Goal: Information Seeking & Learning: Learn about a topic

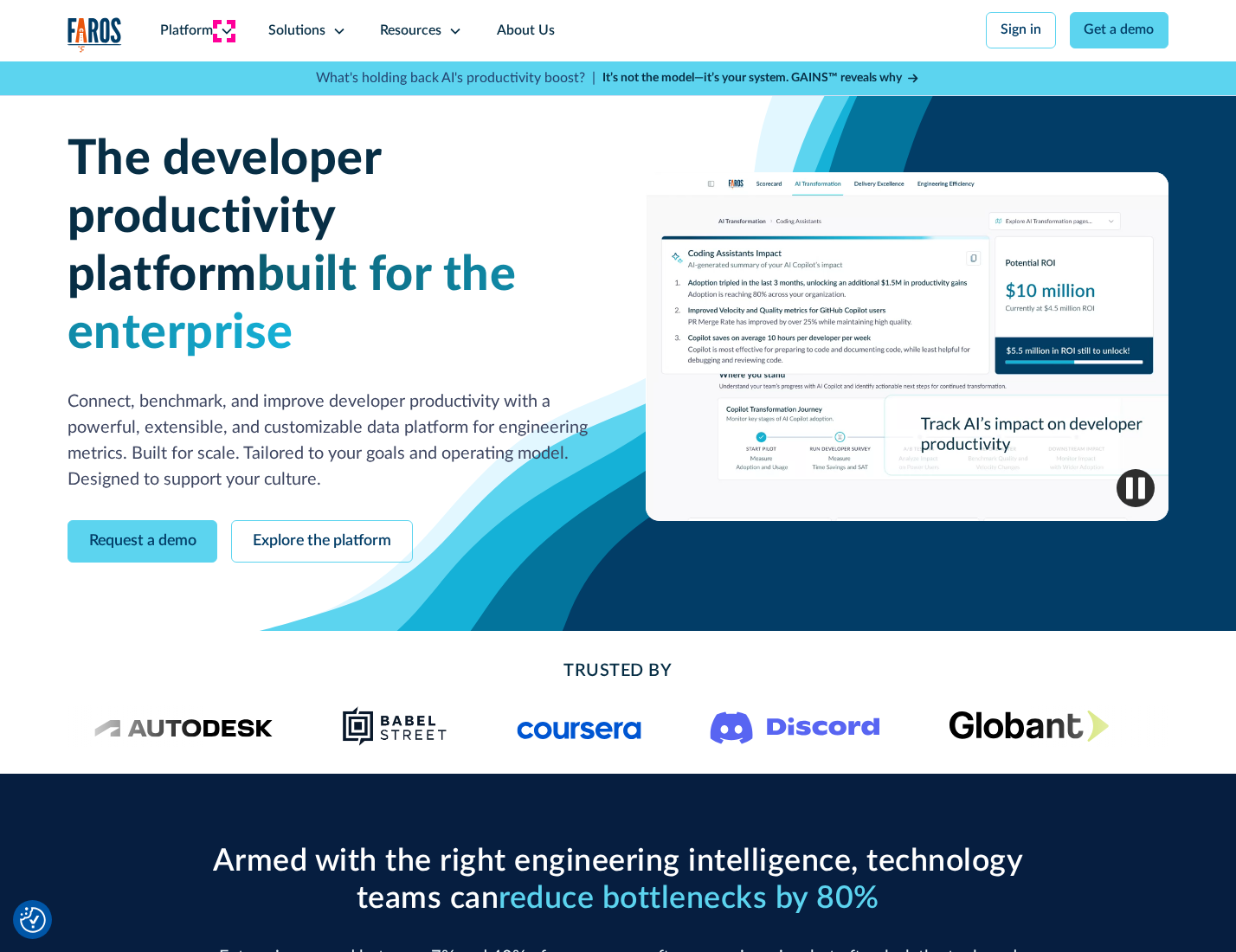
click at [224, 30] on icon at bounding box center [227, 31] width 14 height 14
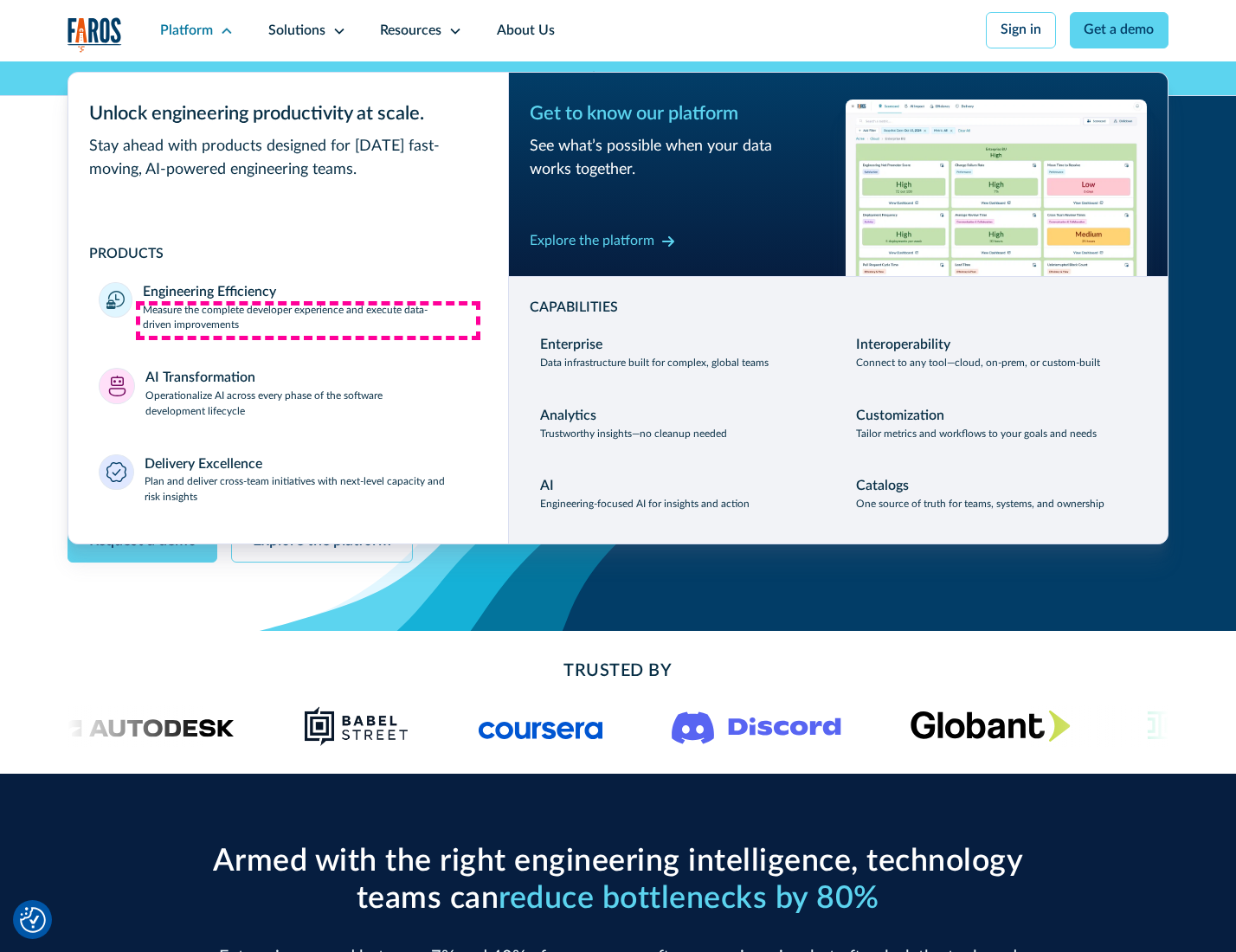
click at [309, 320] on p "Measure the complete developer experience and execute data-driven improvements" at bounding box center [309, 317] width 334 height 31
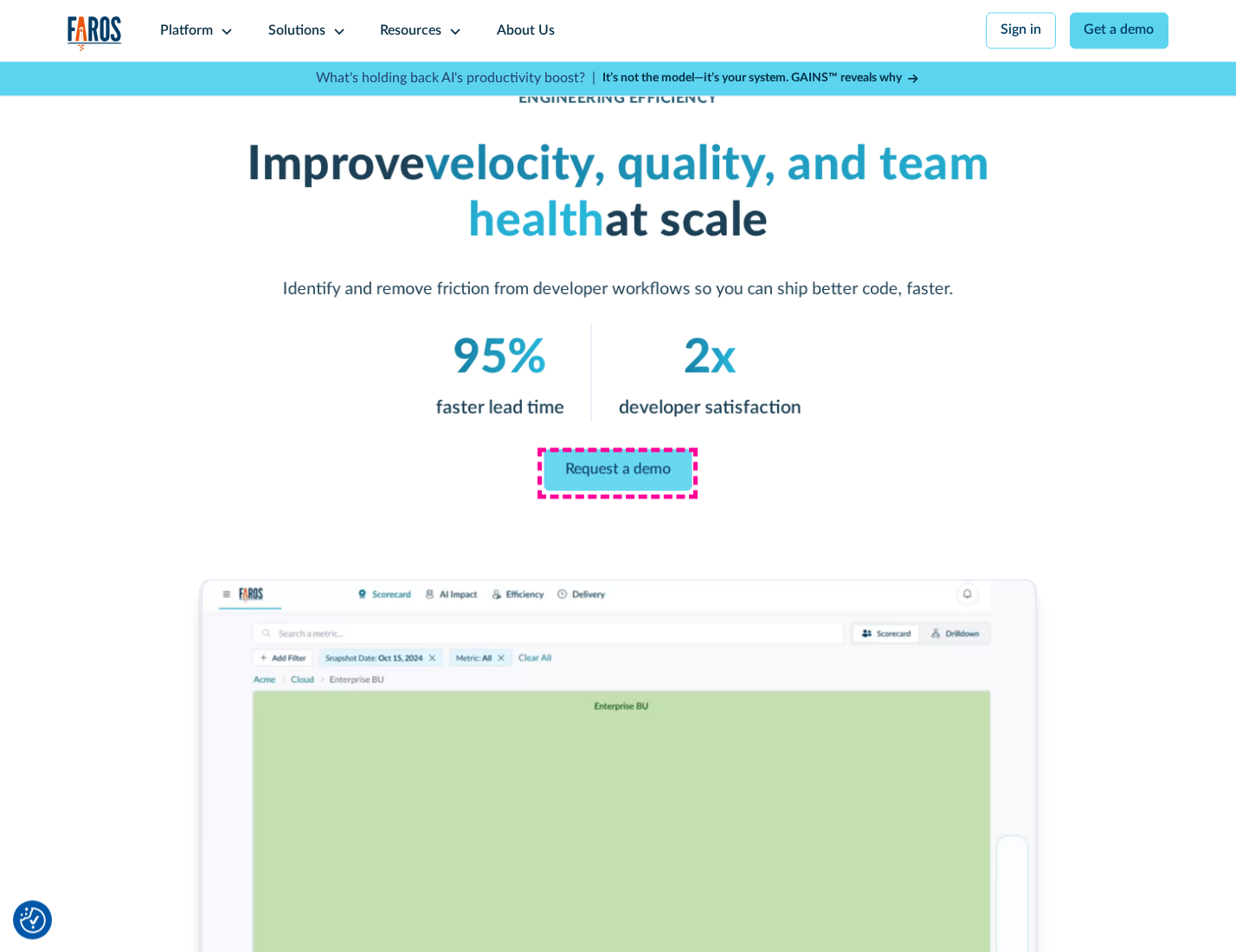
click at [617, 472] on link "Request a demo" at bounding box center [618, 470] width 148 height 42
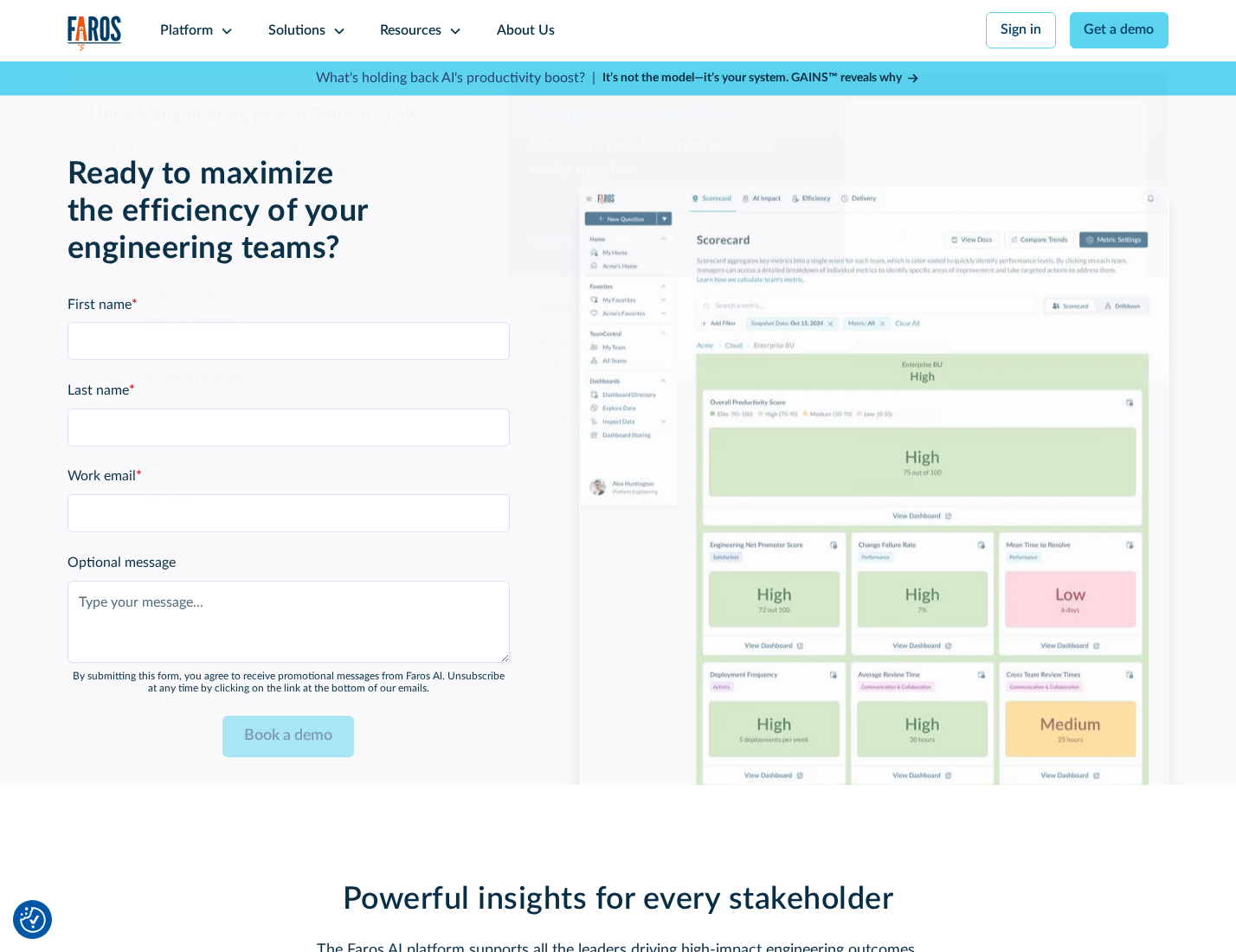
scroll to position [3766, 0]
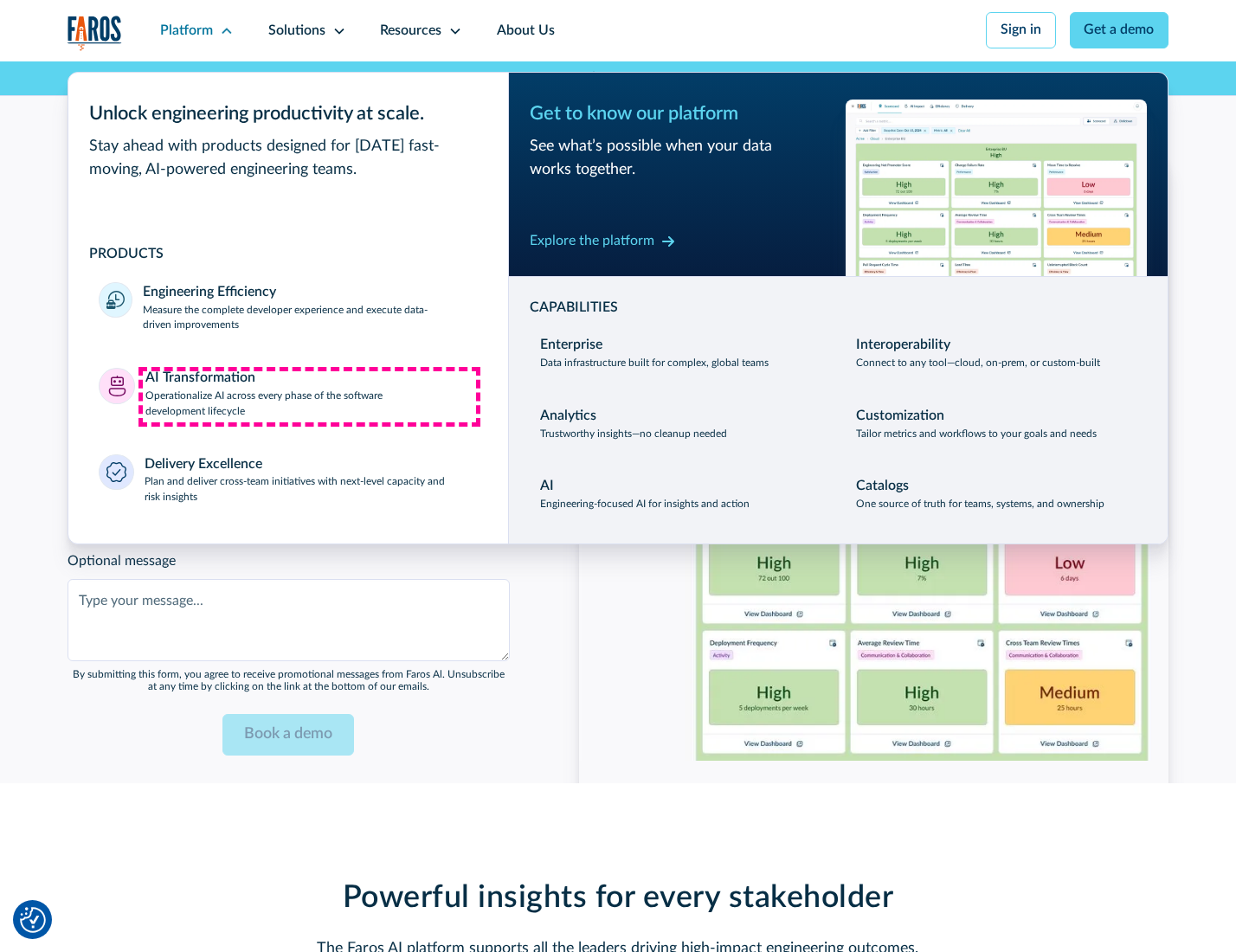
click at [309, 396] on p "Operationalize AI across every phase of the software development lifecycle" at bounding box center [311, 403] width 332 height 31
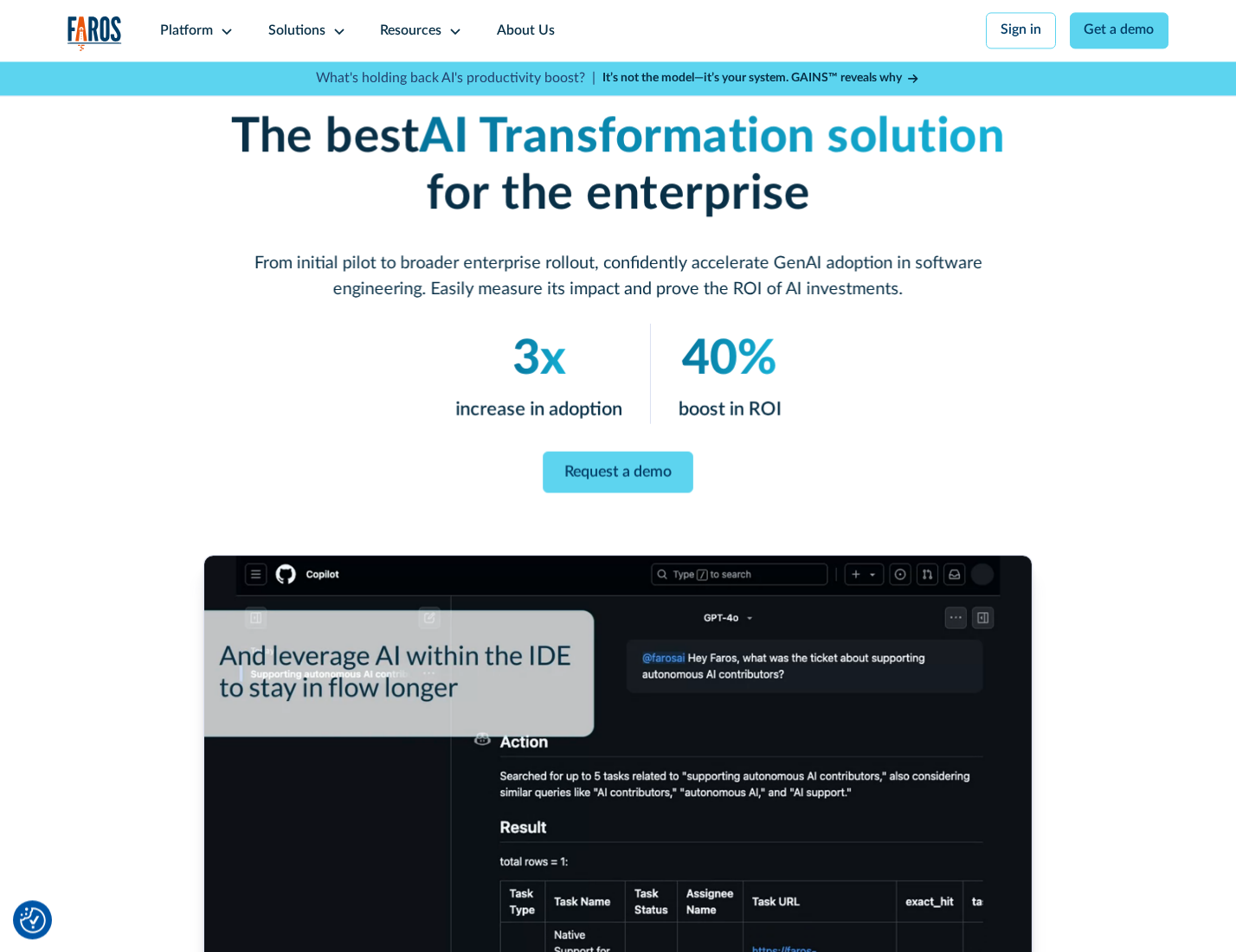
click at [617, 470] on link "Request a demo" at bounding box center [617, 472] width 149 height 43
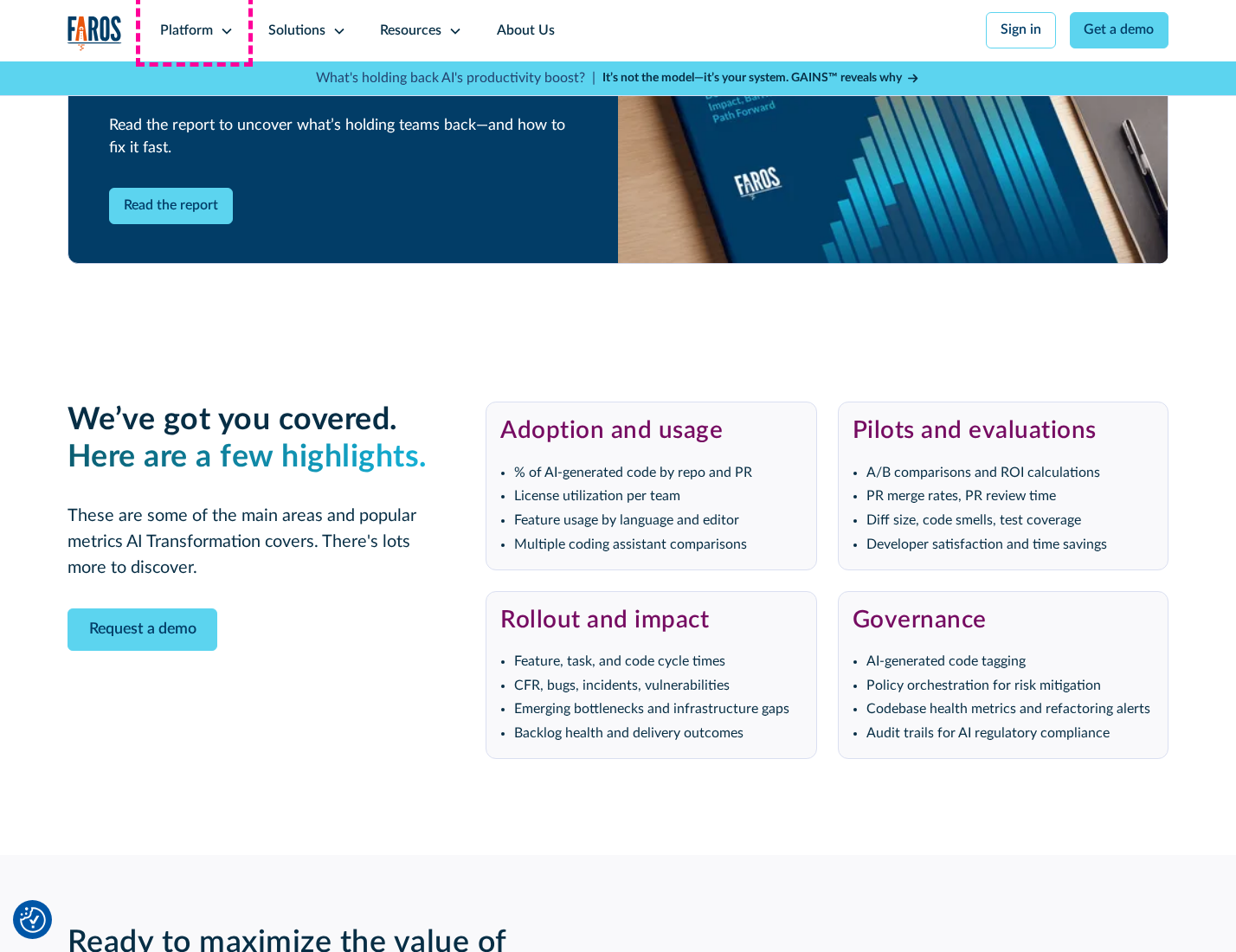
click at [194, 30] on div "Platform" at bounding box center [186, 31] width 53 height 21
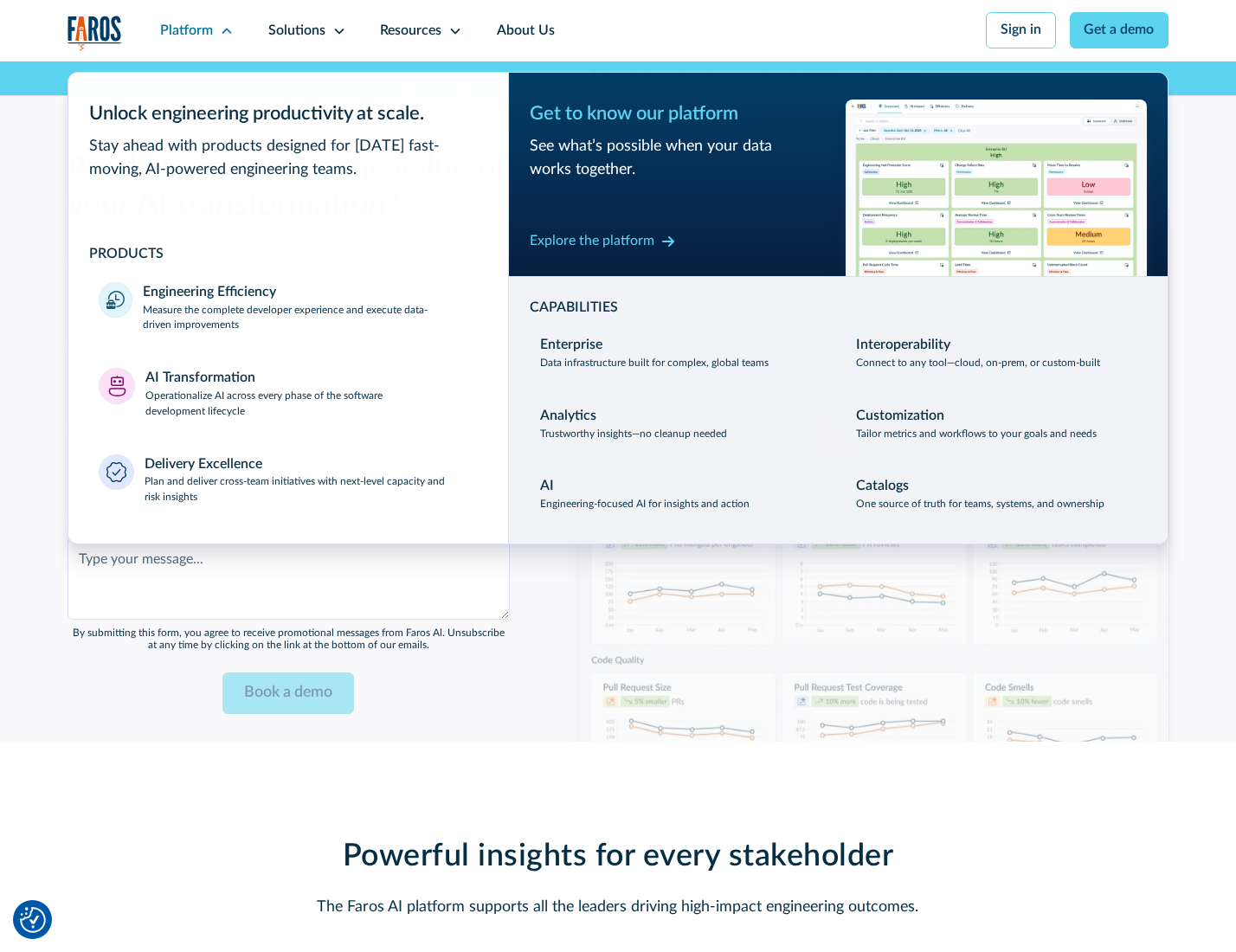
scroll to position [4183, 0]
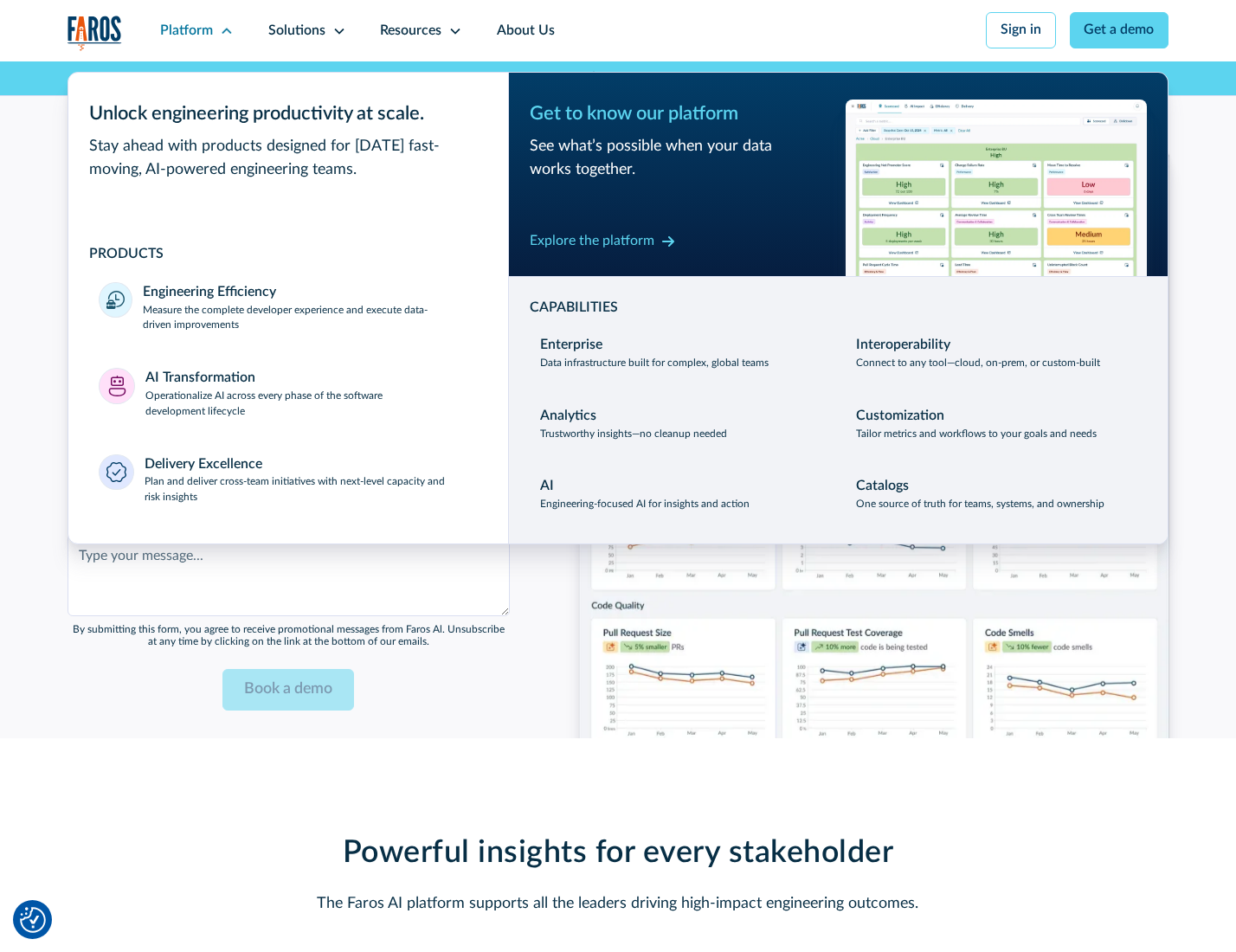
click at [591, 243] on div "Explore the platform" at bounding box center [591, 241] width 124 height 21
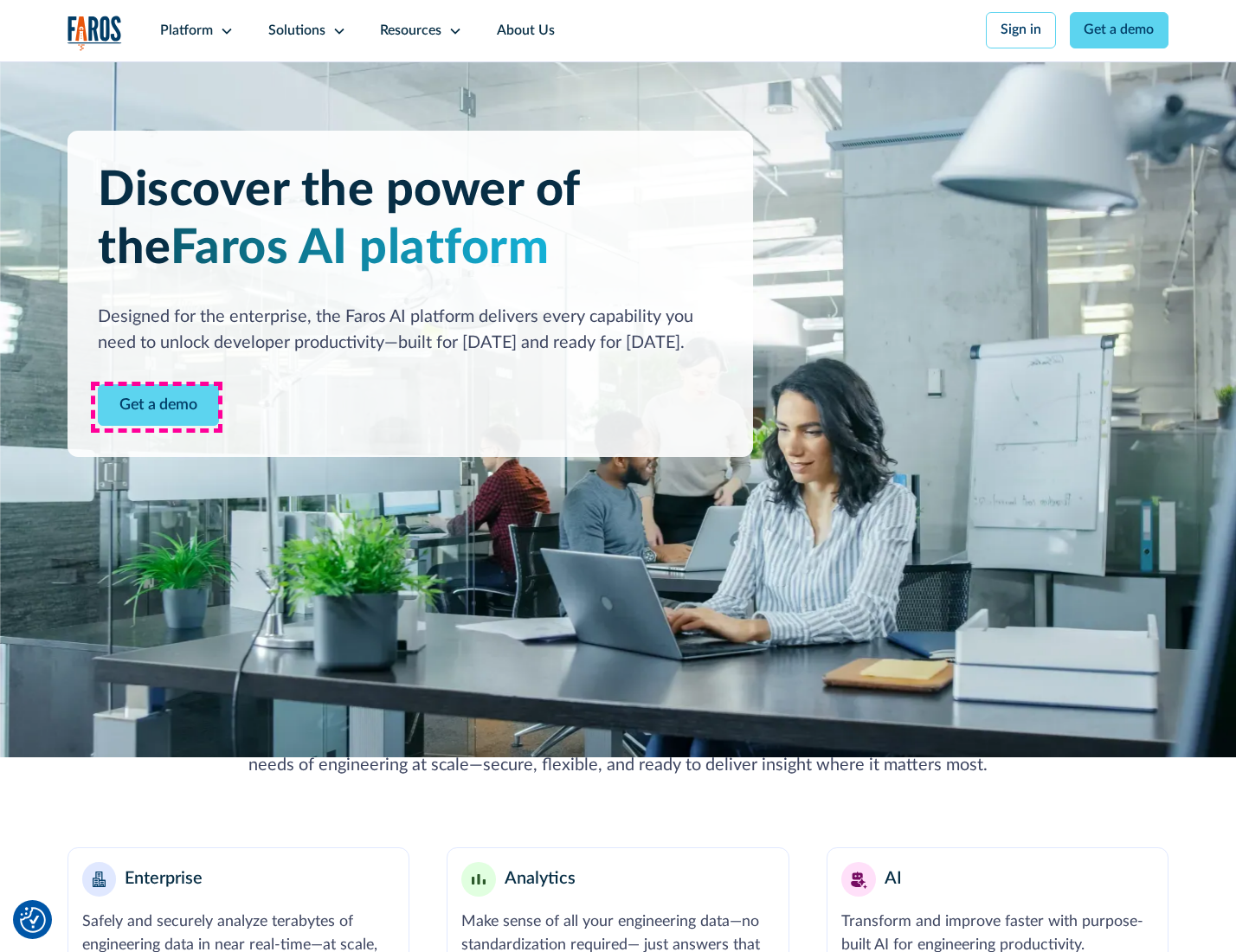
click at [156, 407] on link "Get a demo" at bounding box center [158, 405] width 121 height 43
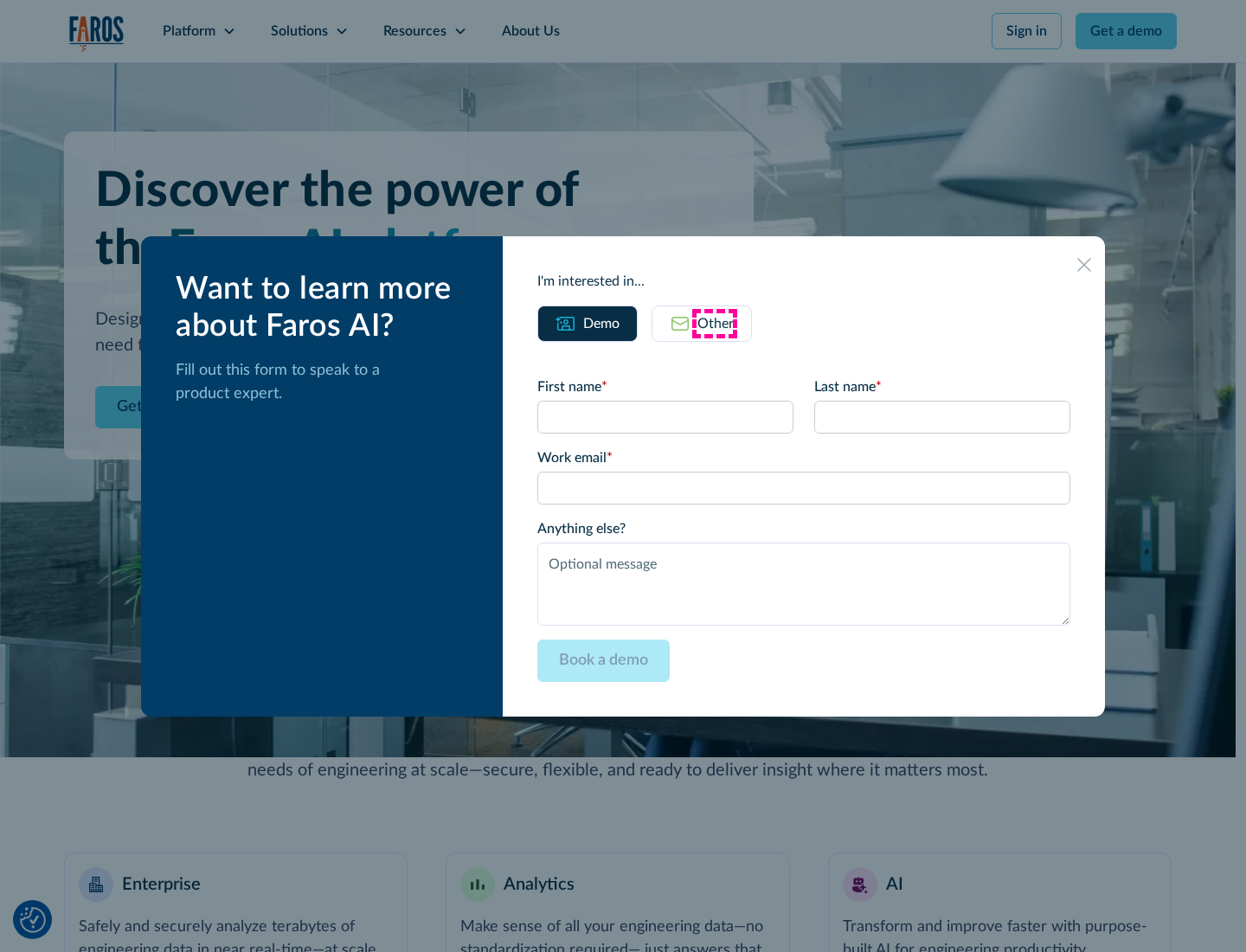
click at [715, 322] on div "Other" at bounding box center [716, 323] width 37 height 21
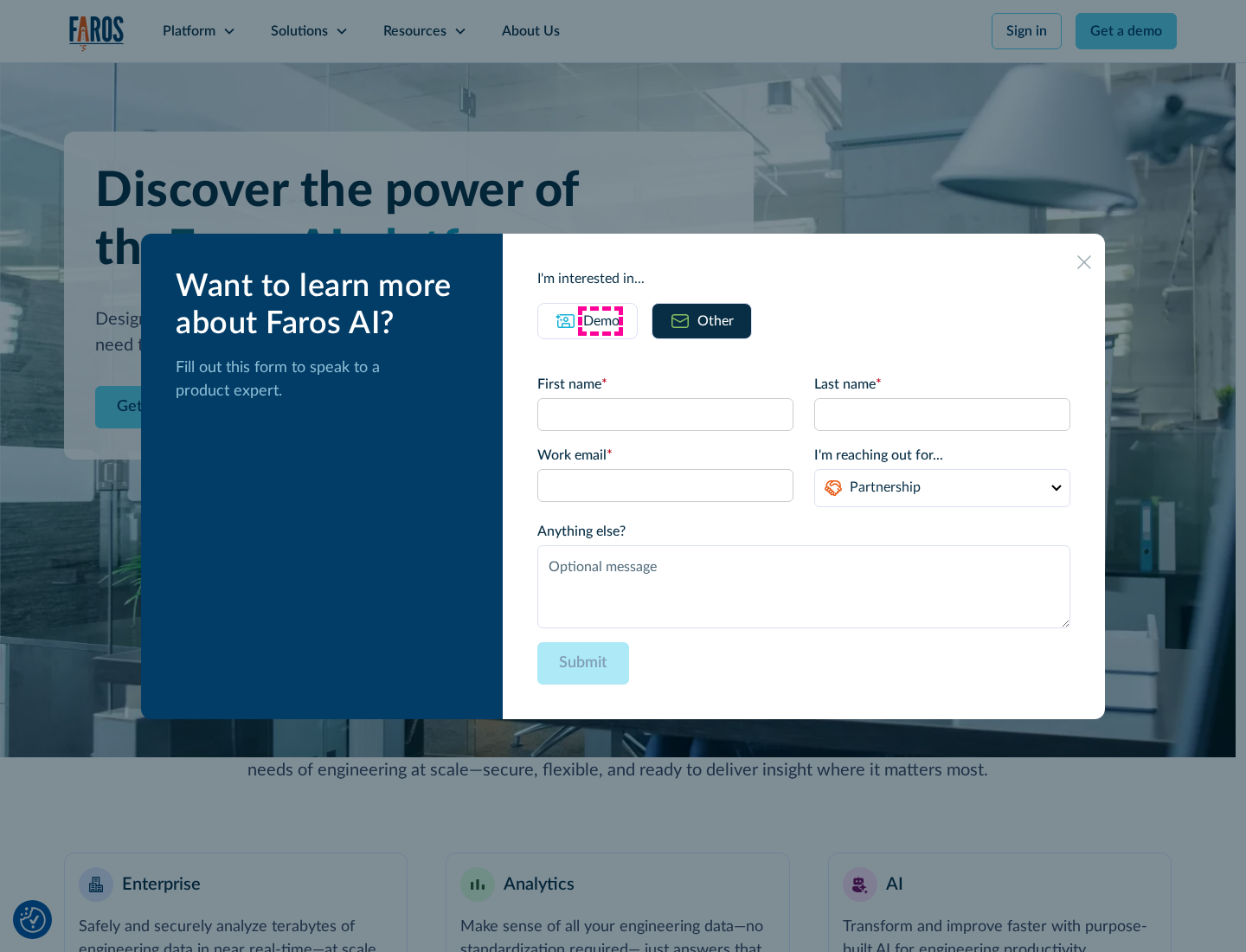
click at [600, 320] on div "Demo" at bounding box center [601, 320] width 37 height 21
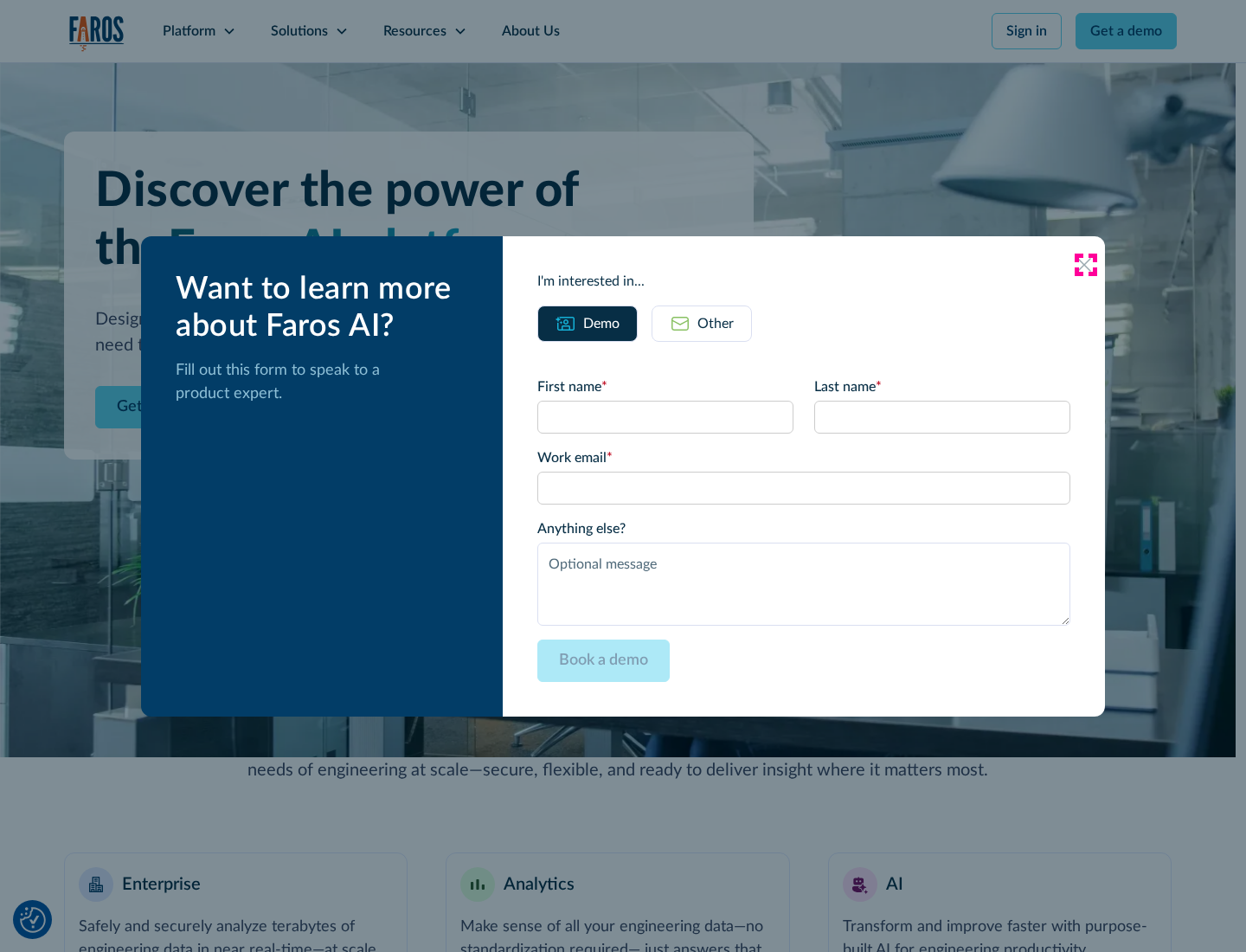
click at [1086, 264] on icon at bounding box center [1085, 265] width 14 height 14
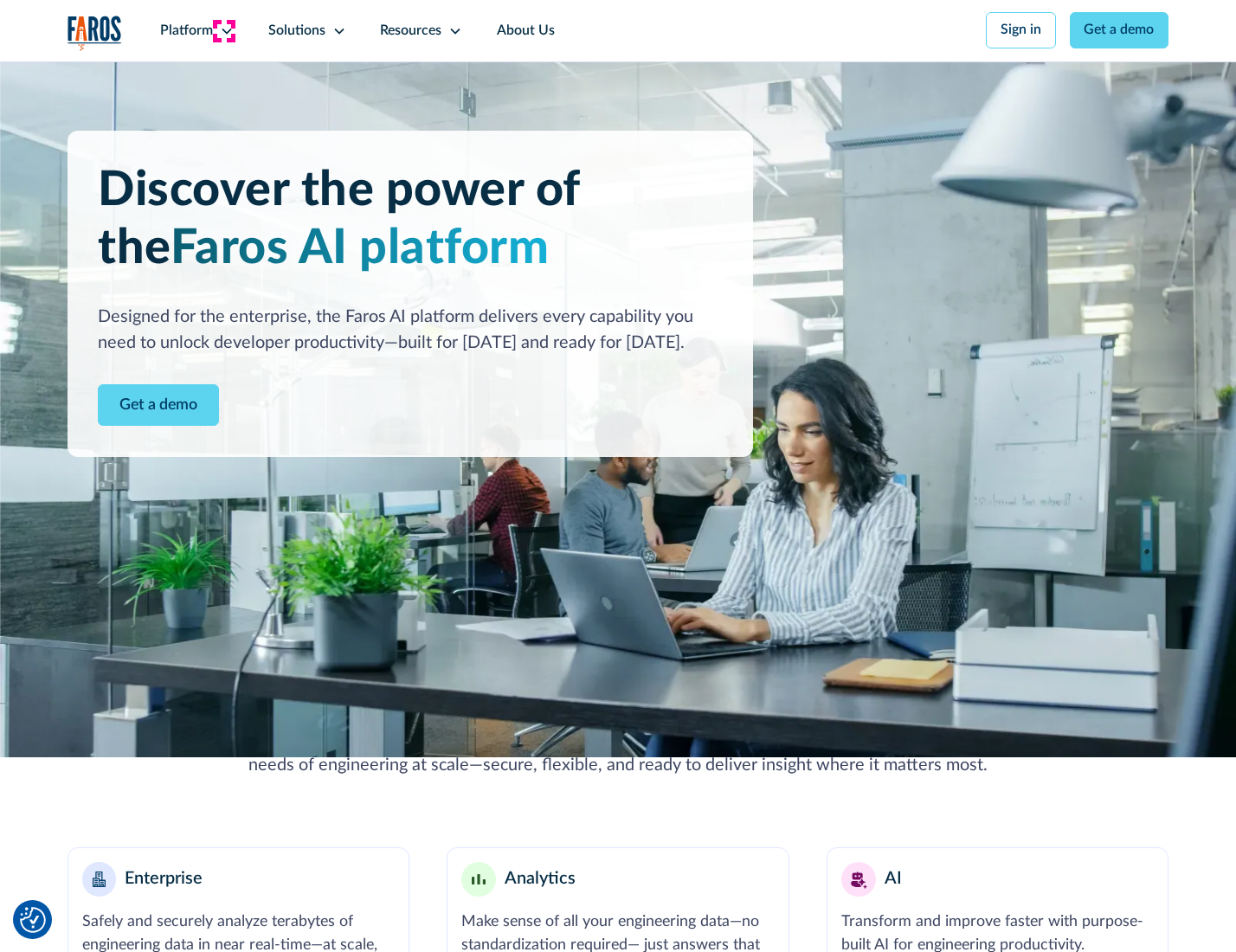
click at [224, 30] on icon at bounding box center [227, 31] width 14 height 14
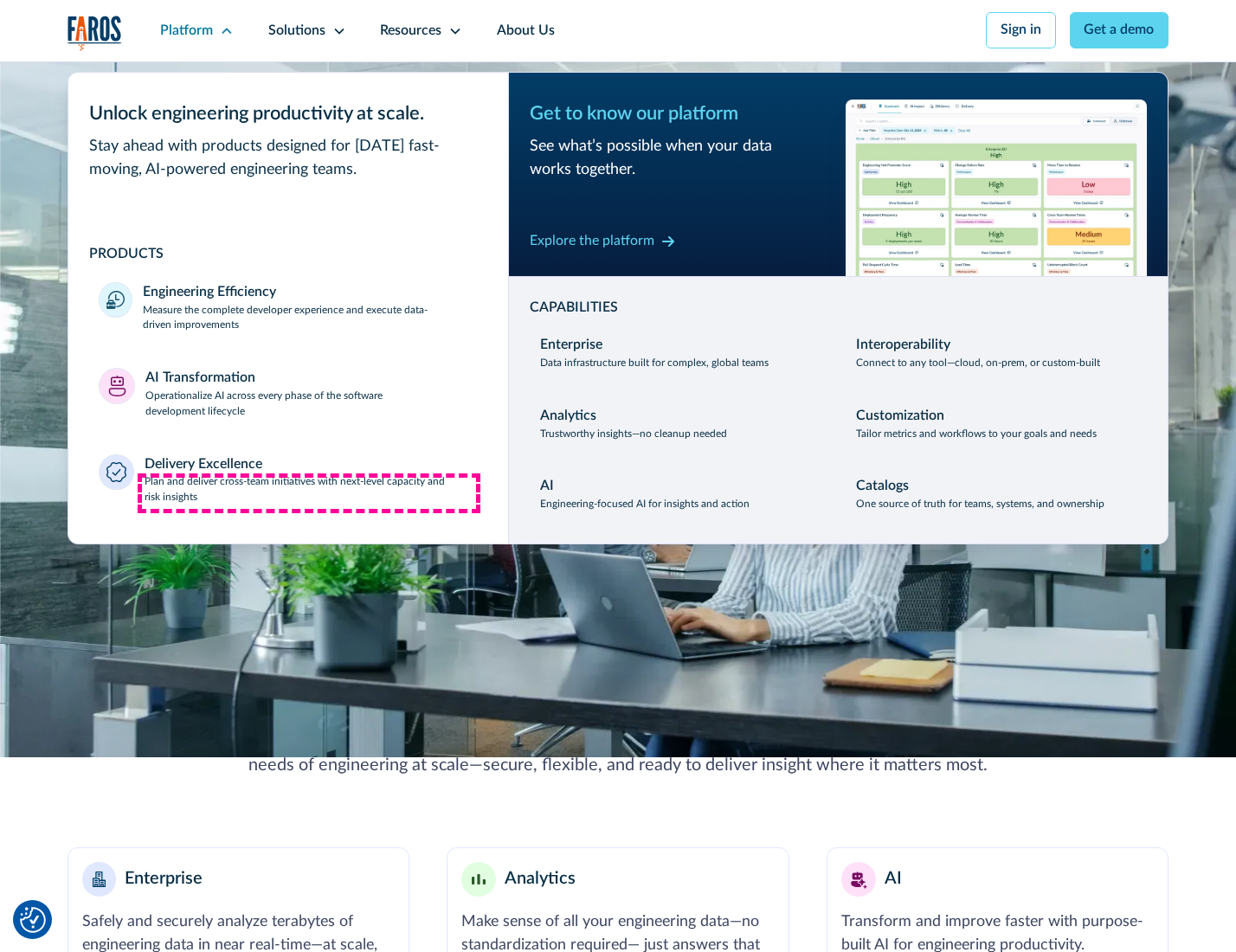
click at [309, 493] on p "Plan and deliver cross-team initiatives with next-level capacity and risk insig…" at bounding box center [310, 489] width 333 height 31
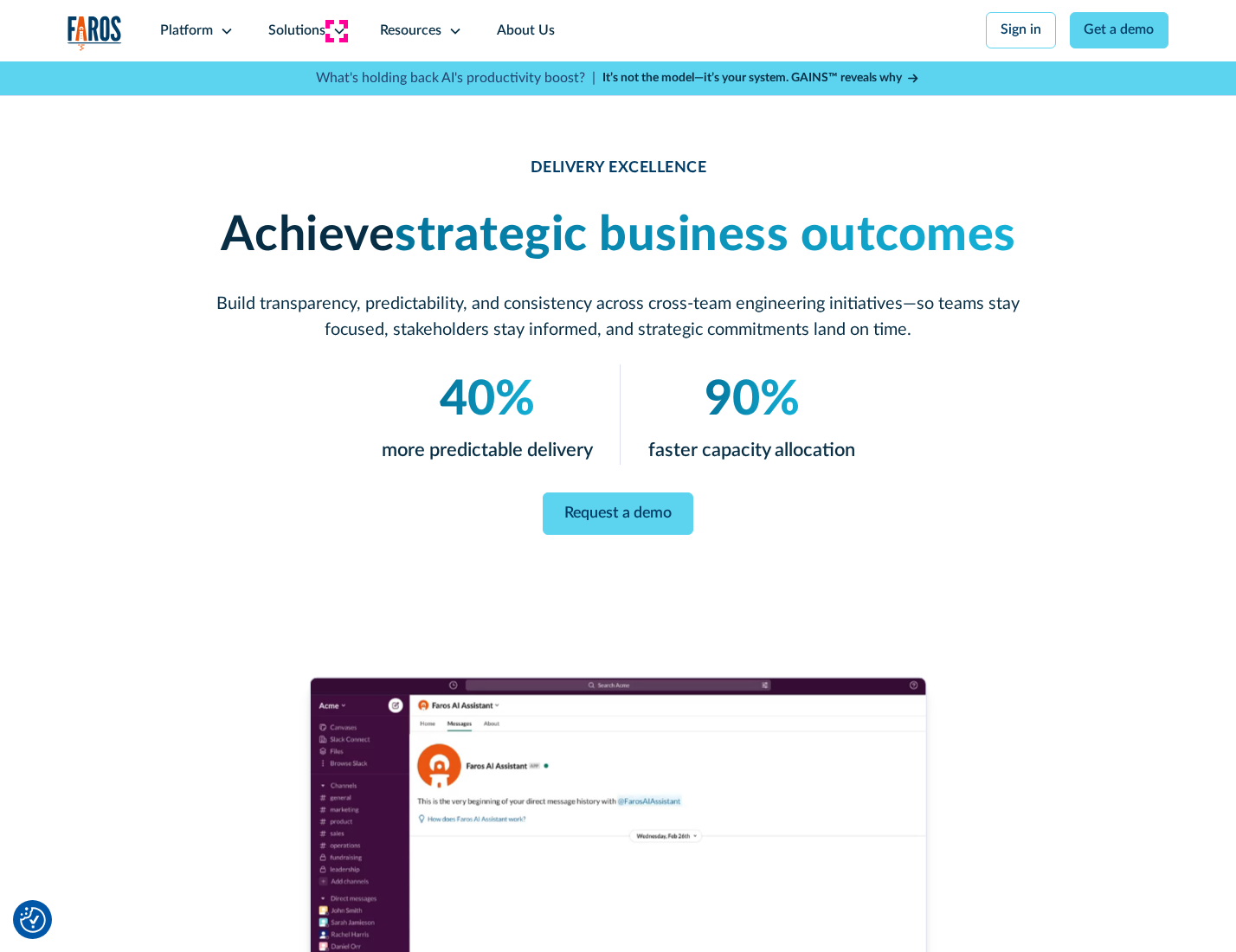
click at [335, 30] on icon at bounding box center [339, 31] width 14 height 14
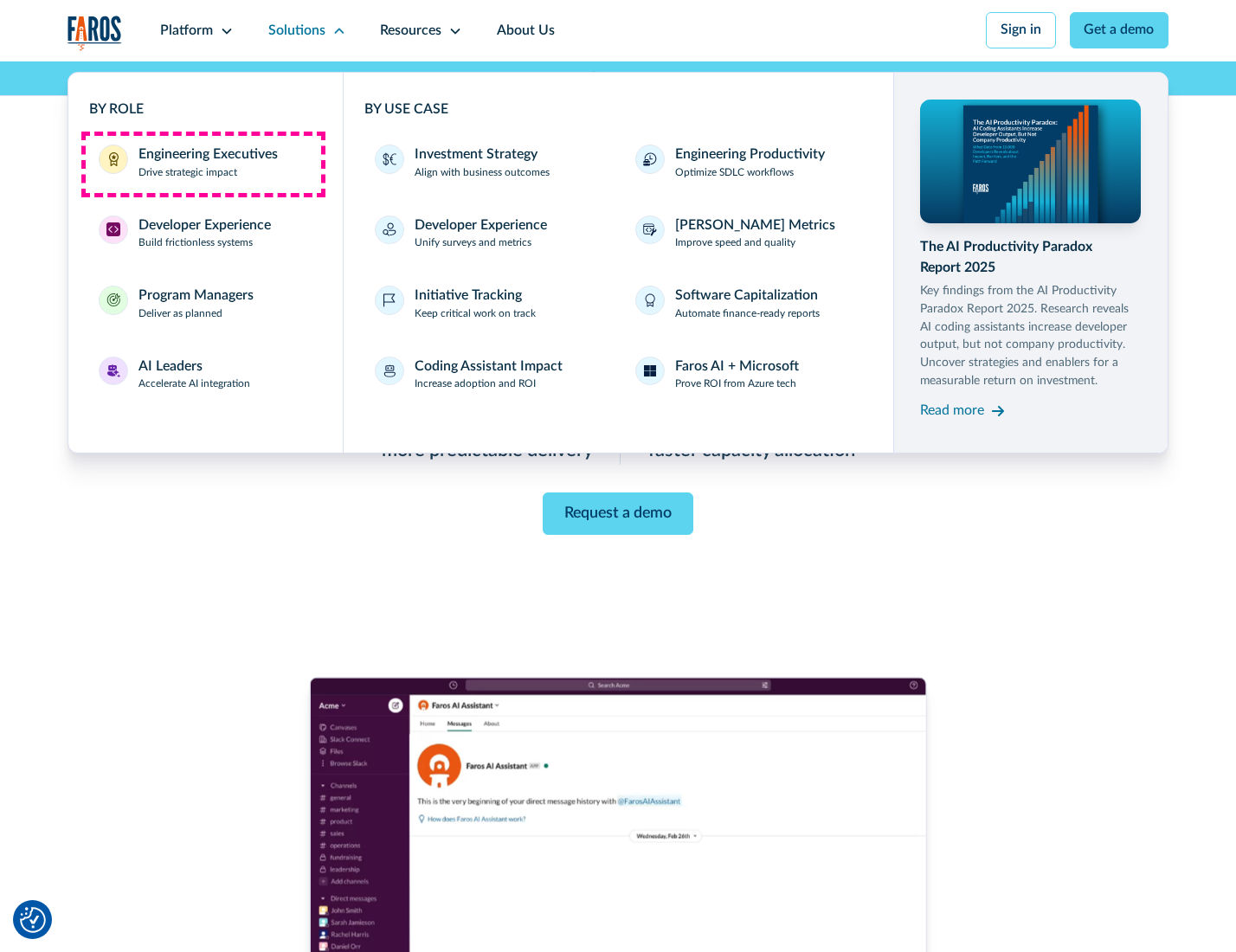
click at [202, 163] on div "Engineering Executives" at bounding box center [208, 154] width 139 height 21
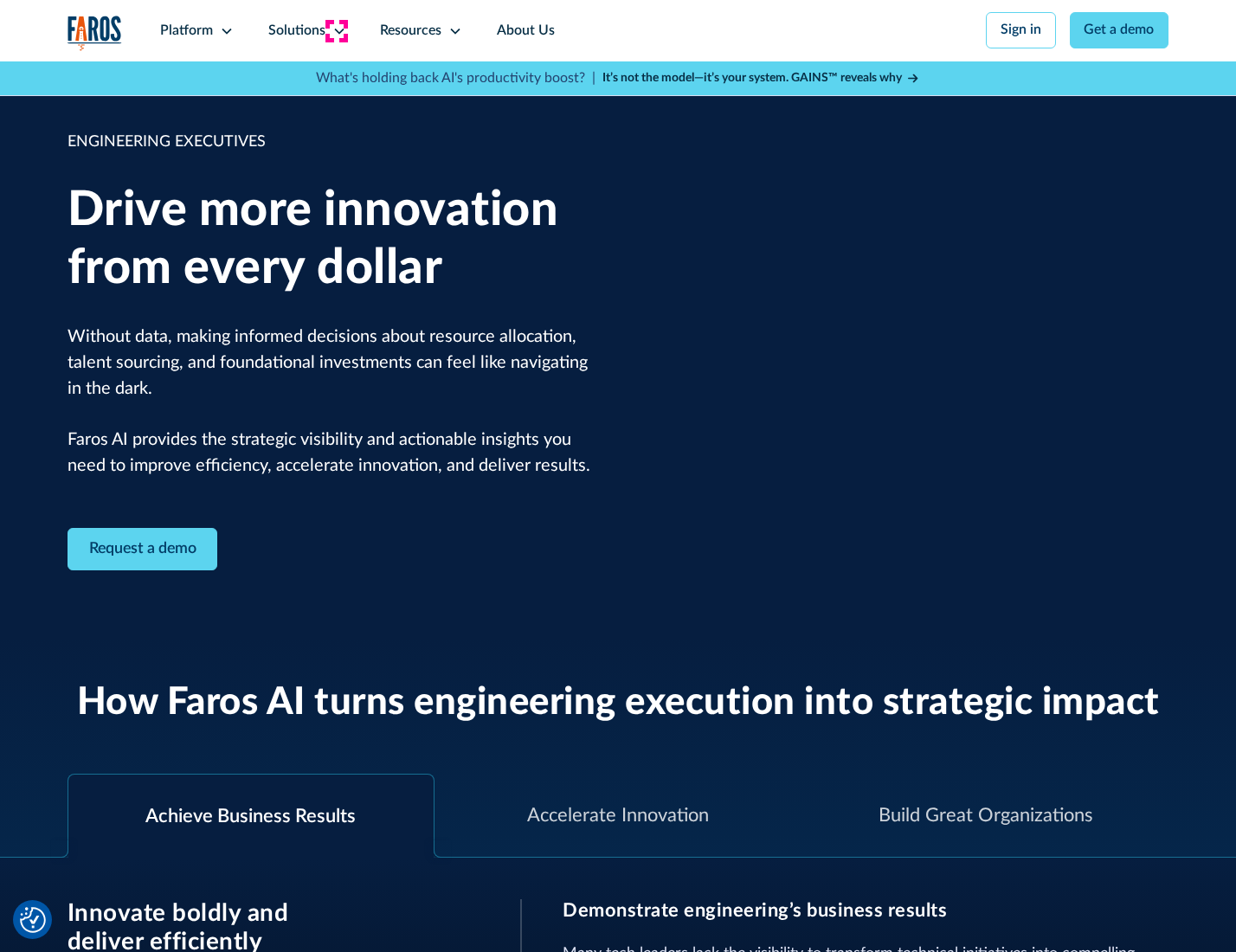
click at [335, 30] on icon at bounding box center [339, 31] width 14 height 14
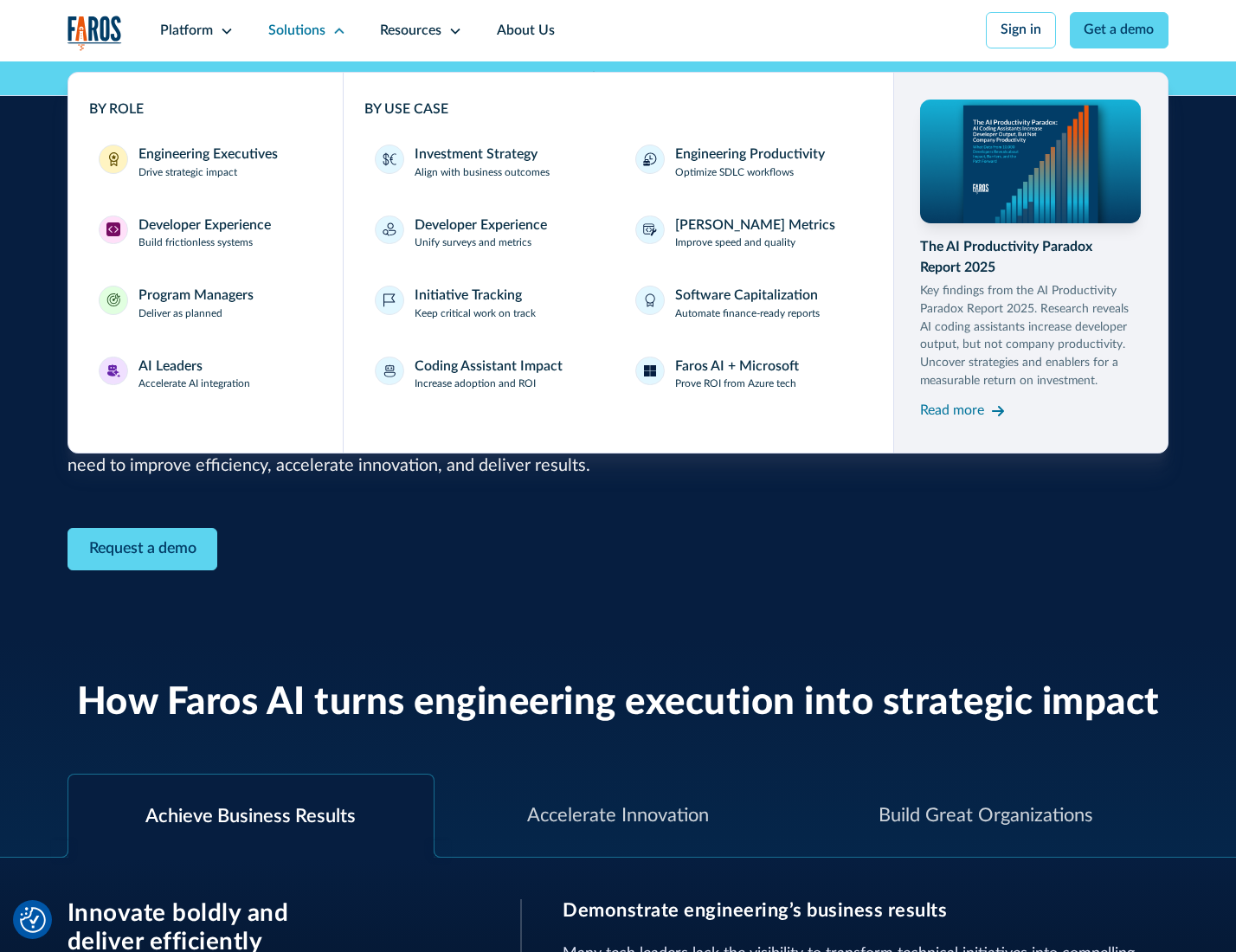
click at [202, 227] on div "Developer Experience" at bounding box center [204, 226] width 132 height 21
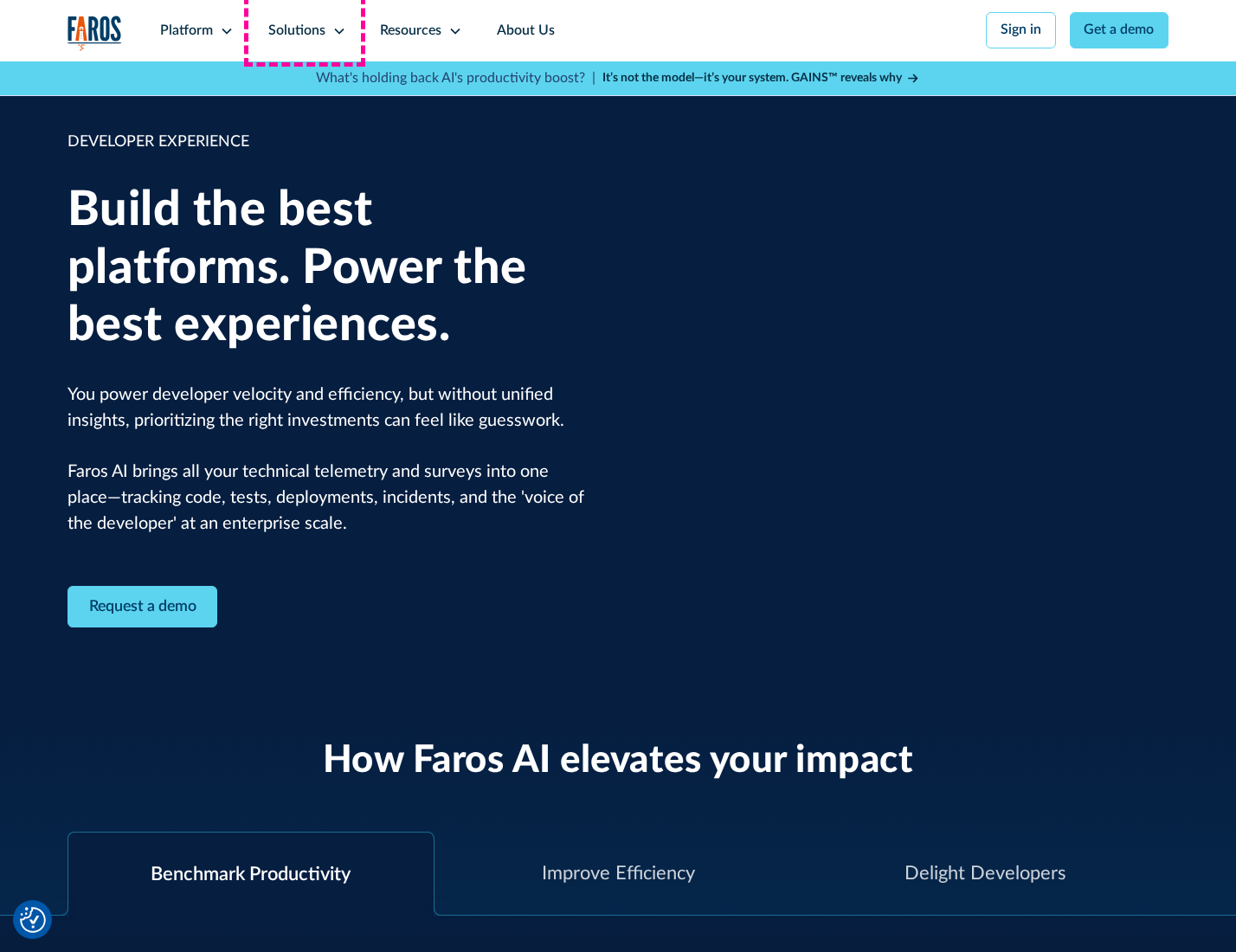
click at [305, 30] on div "Solutions" at bounding box center [297, 31] width 57 height 21
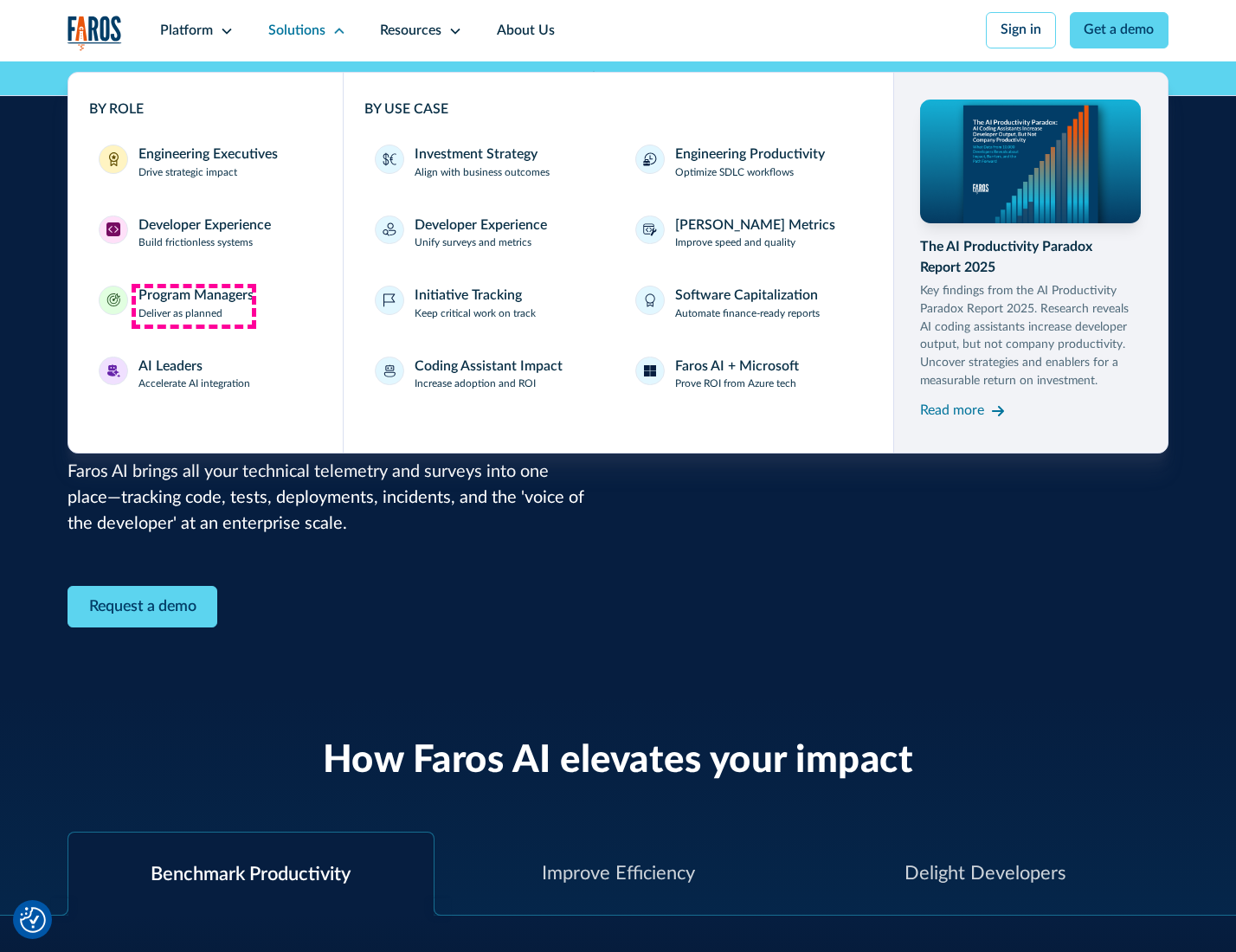
click at [193, 305] on div "Program Managers" at bounding box center [196, 295] width 115 height 21
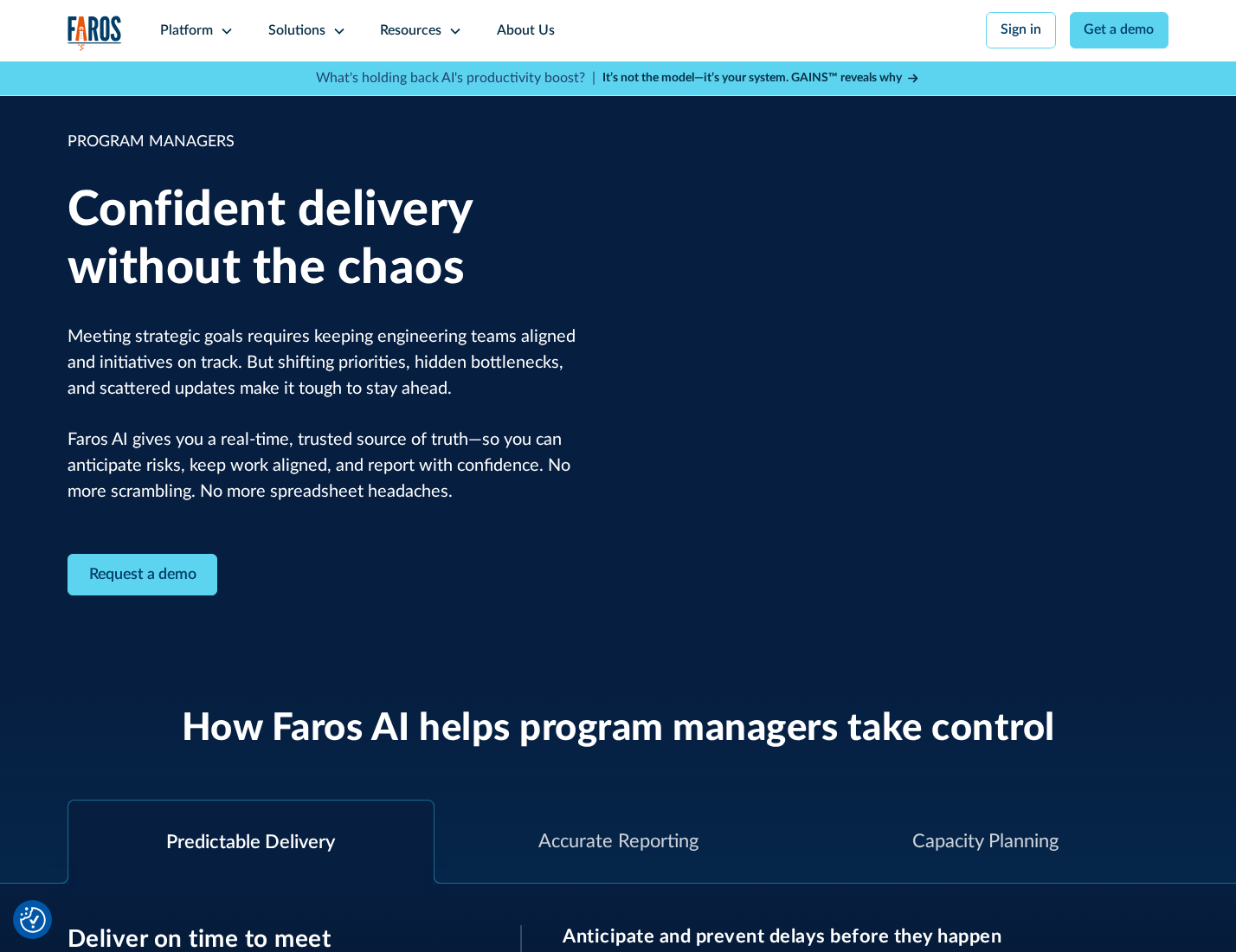
click at [335, 31] on icon at bounding box center [339, 31] width 14 height 14
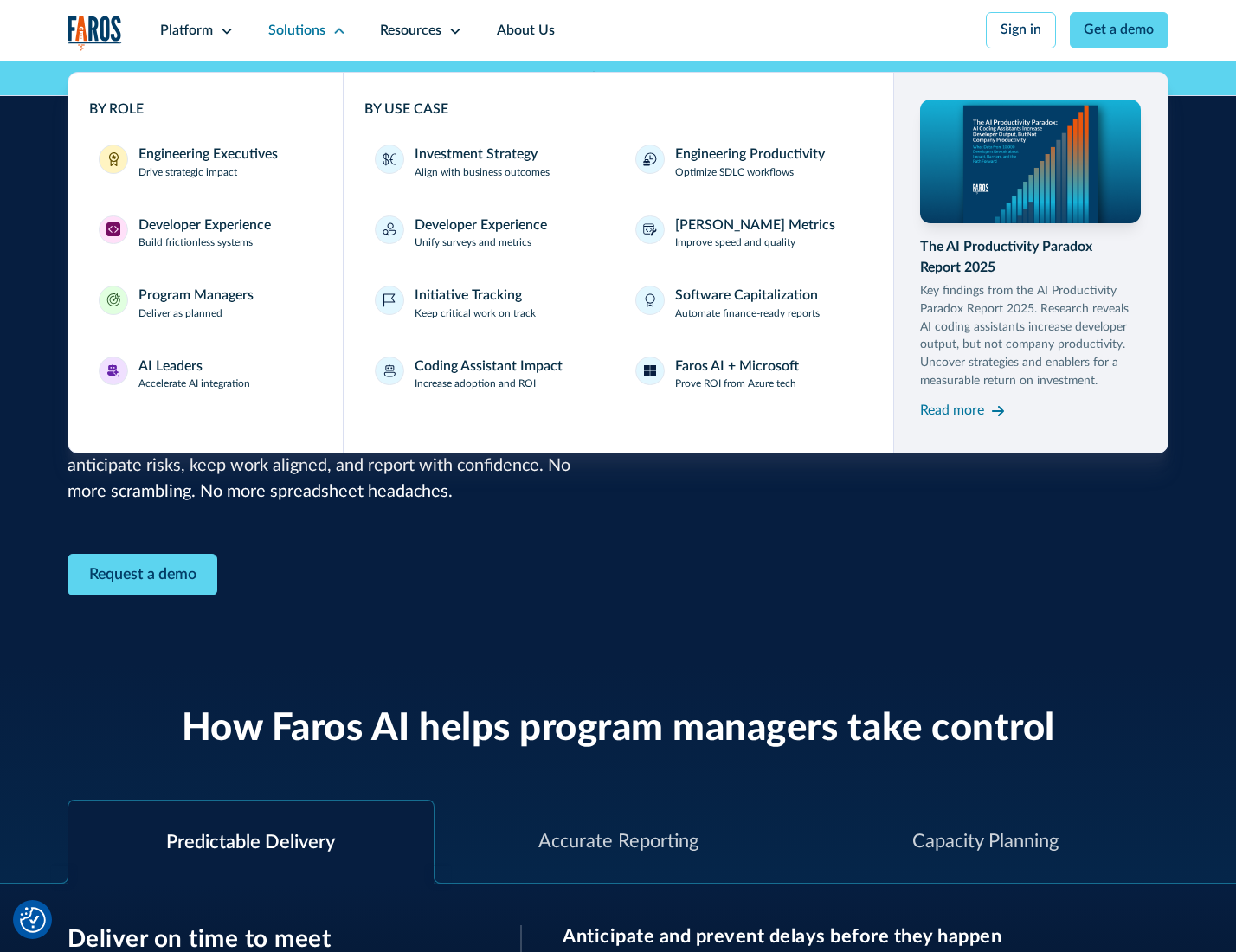
click at [192, 376] on div "AI Leaders" at bounding box center [170, 366] width 64 height 21
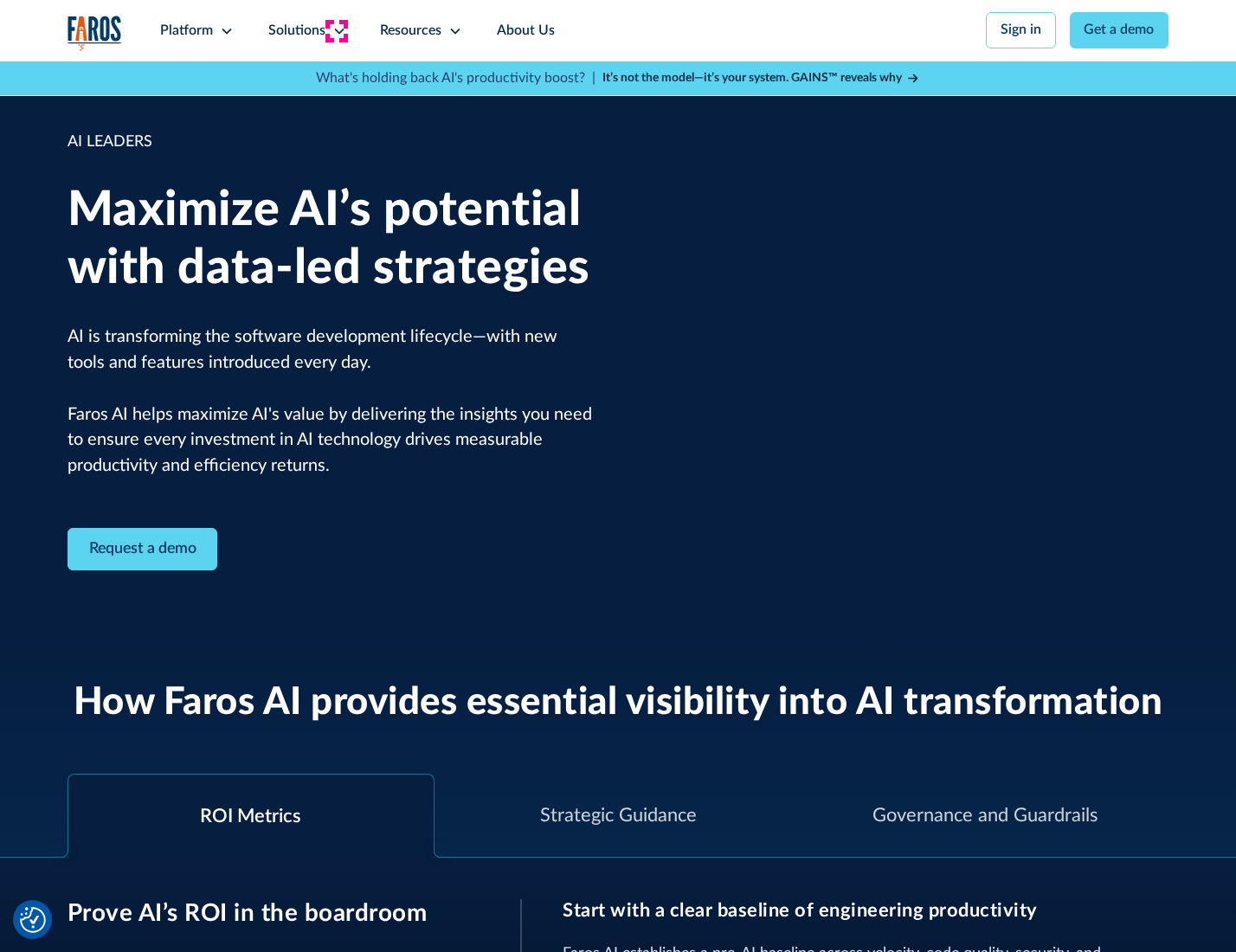
click at [335, 30] on icon at bounding box center [339, 31] width 14 height 14
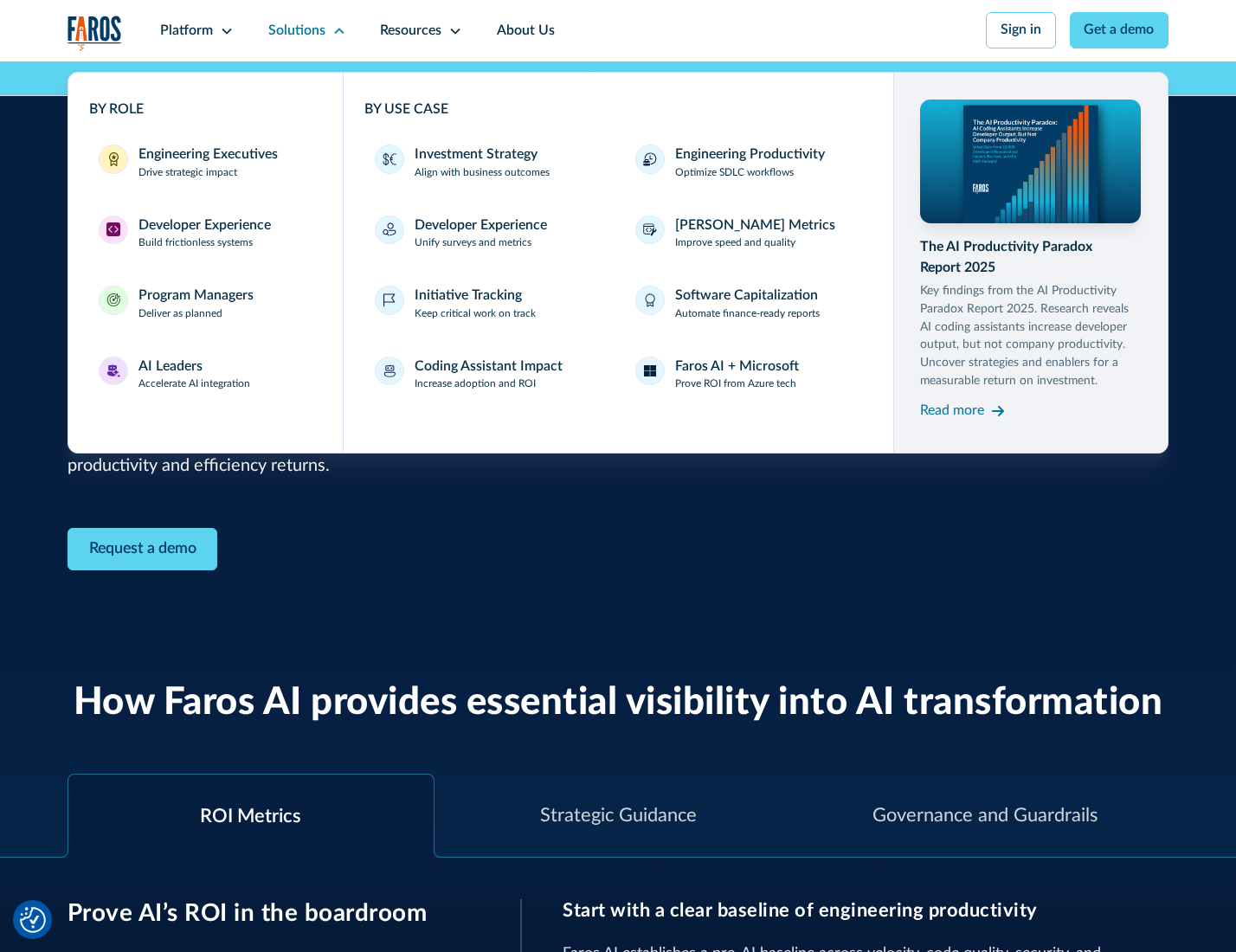
click at [475, 156] on div "Investment Strategy" at bounding box center [476, 154] width 122 height 21
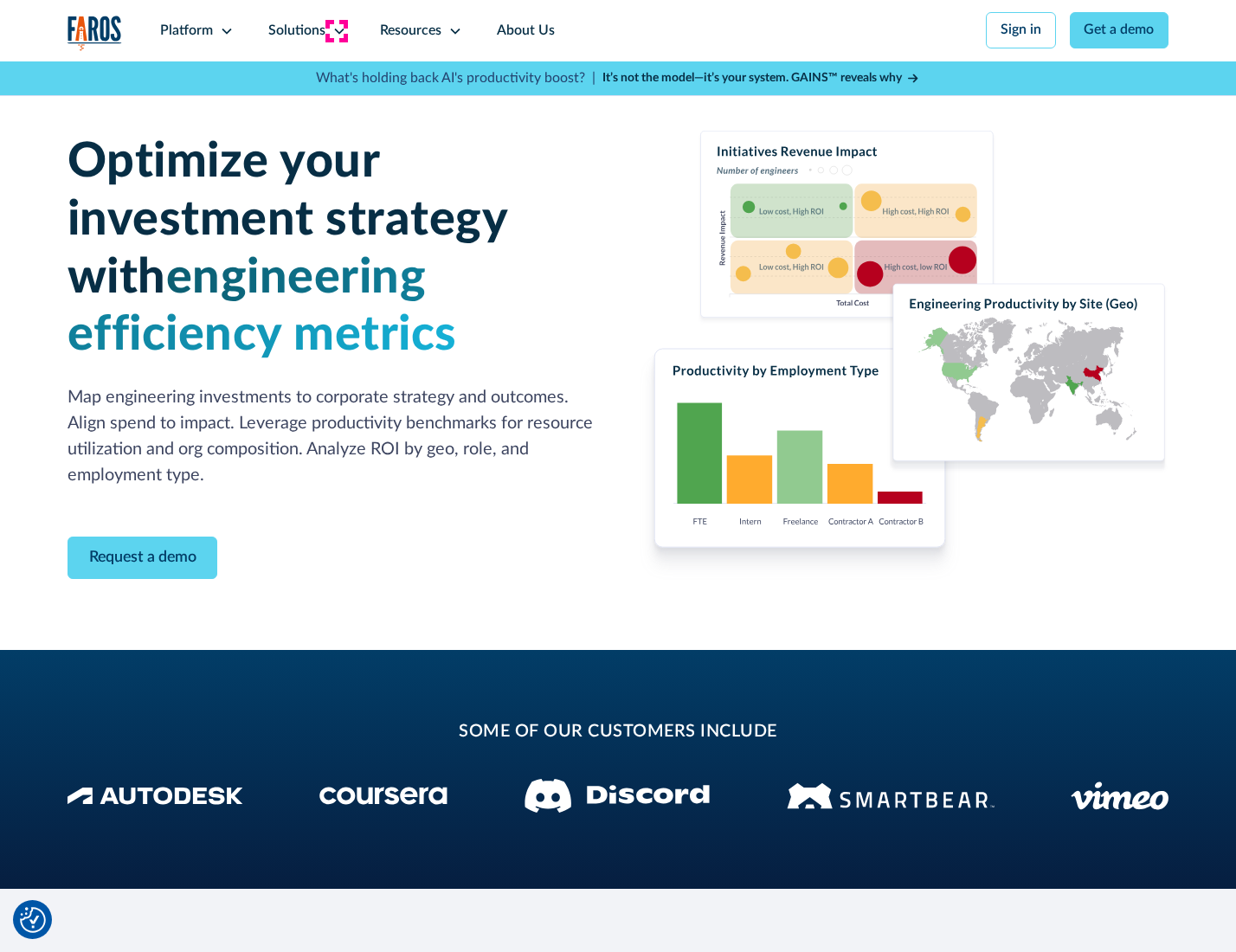
click at [335, 30] on icon at bounding box center [339, 31] width 14 height 14
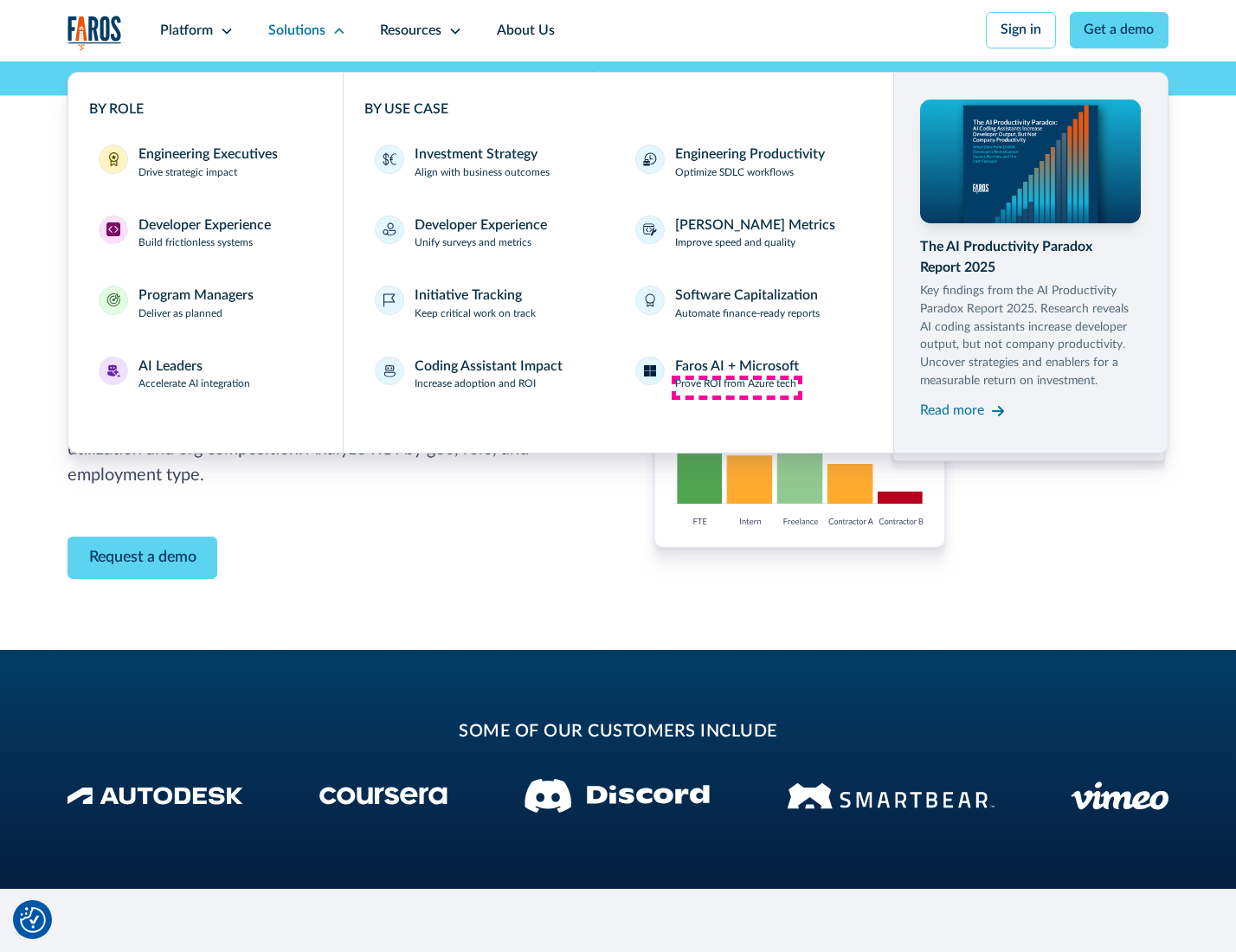
click at [736, 387] on p "Prove ROI from Azure tech" at bounding box center [735, 384] width 121 height 16
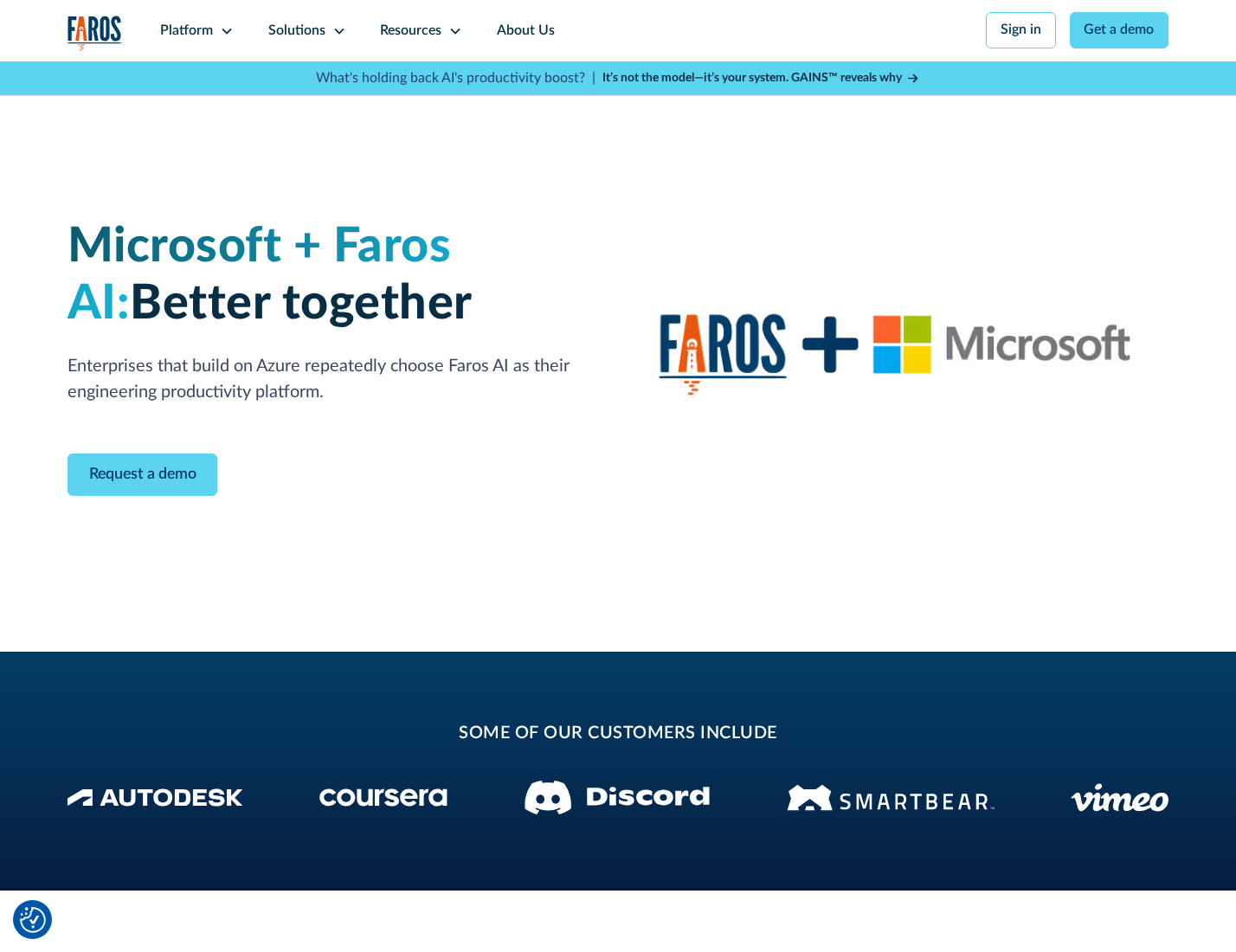
click at [335, 30] on icon at bounding box center [339, 31] width 14 height 14
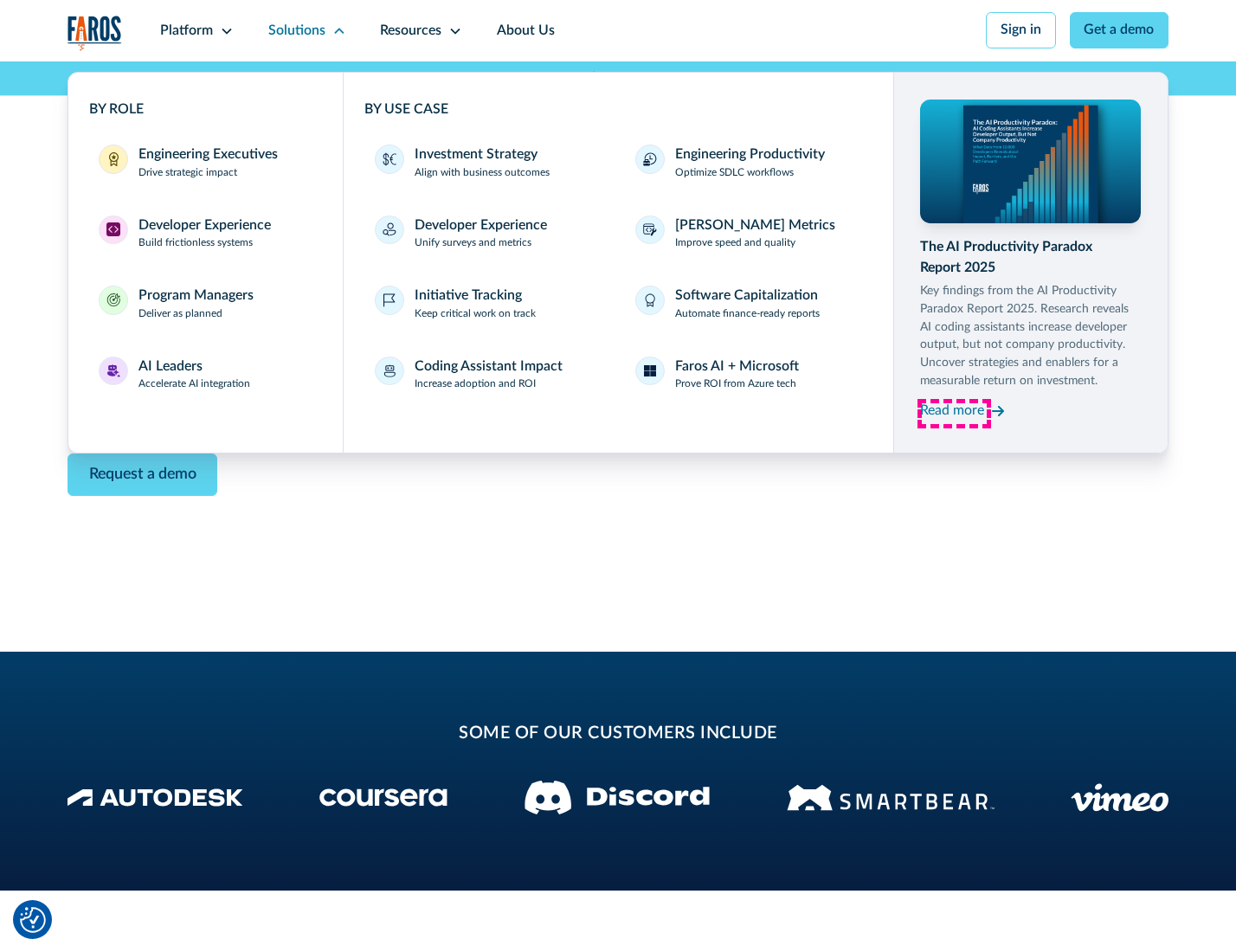
click at [953, 414] on div "Read more" at bounding box center [951, 411] width 64 height 21
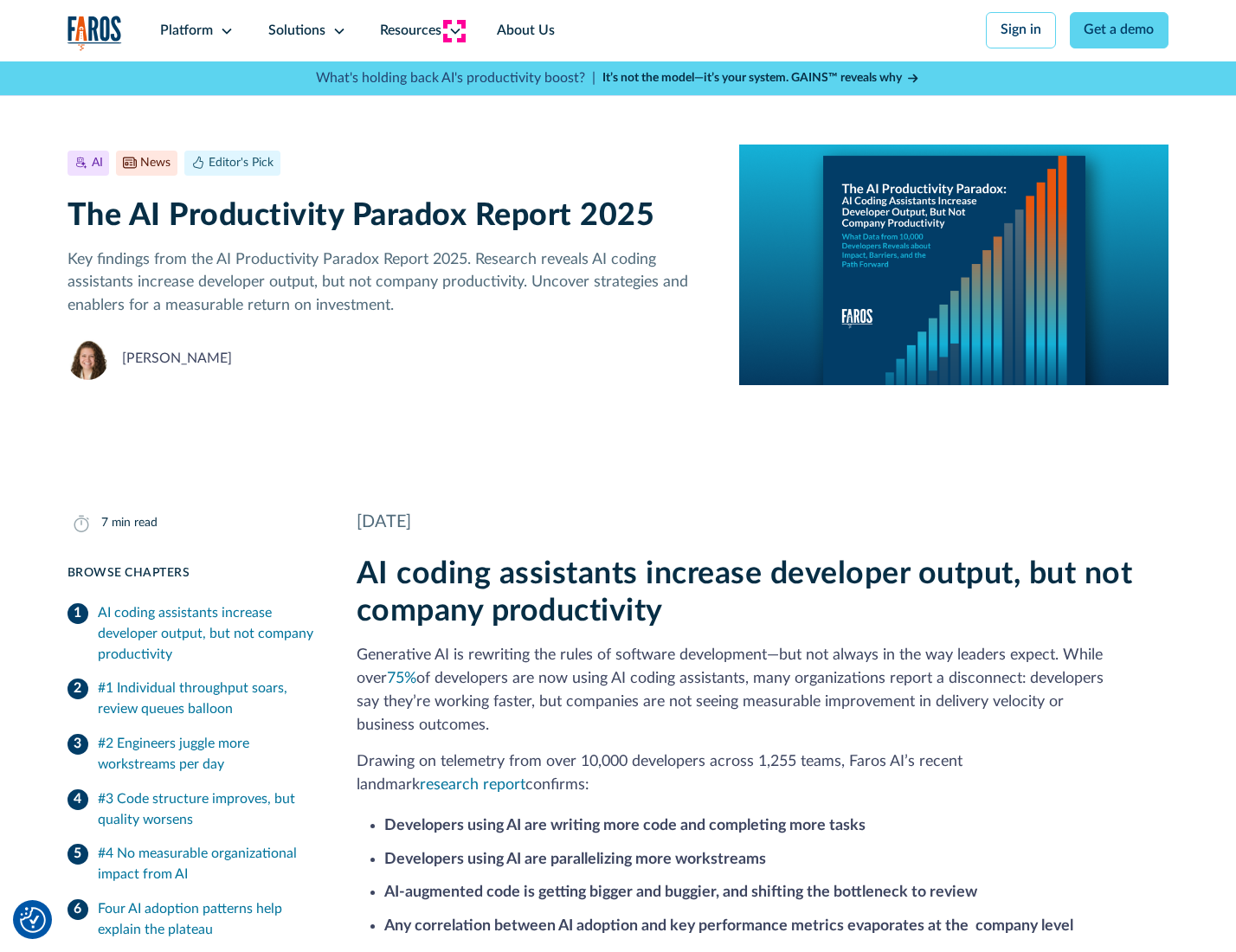
click at [454, 30] on icon at bounding box center [455, 31] width 14 height 14
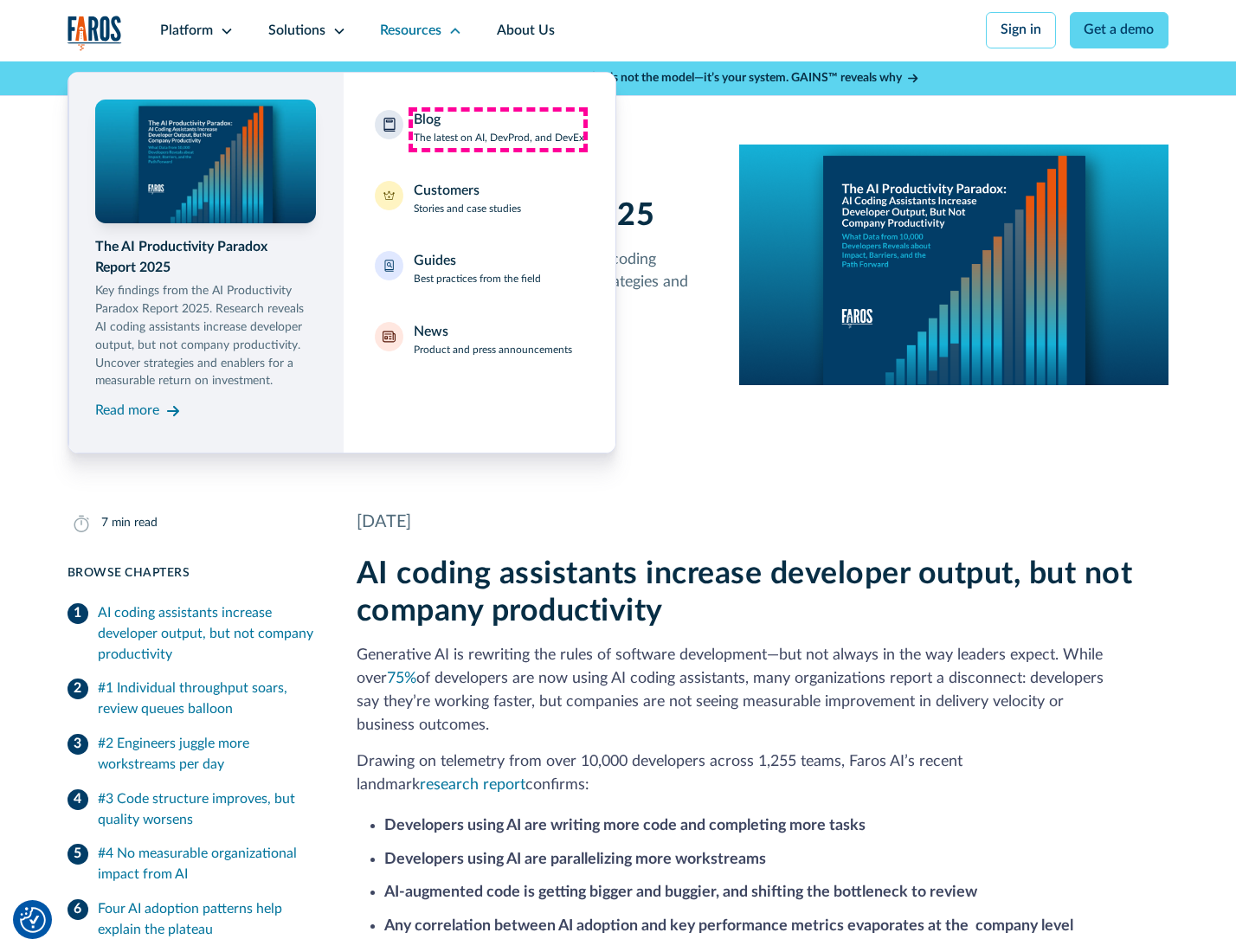
click at [498, 129] on div "Blog The latest on AI, DevProd, and DevEx" at bounding box center [499, 127] width 170 height 37
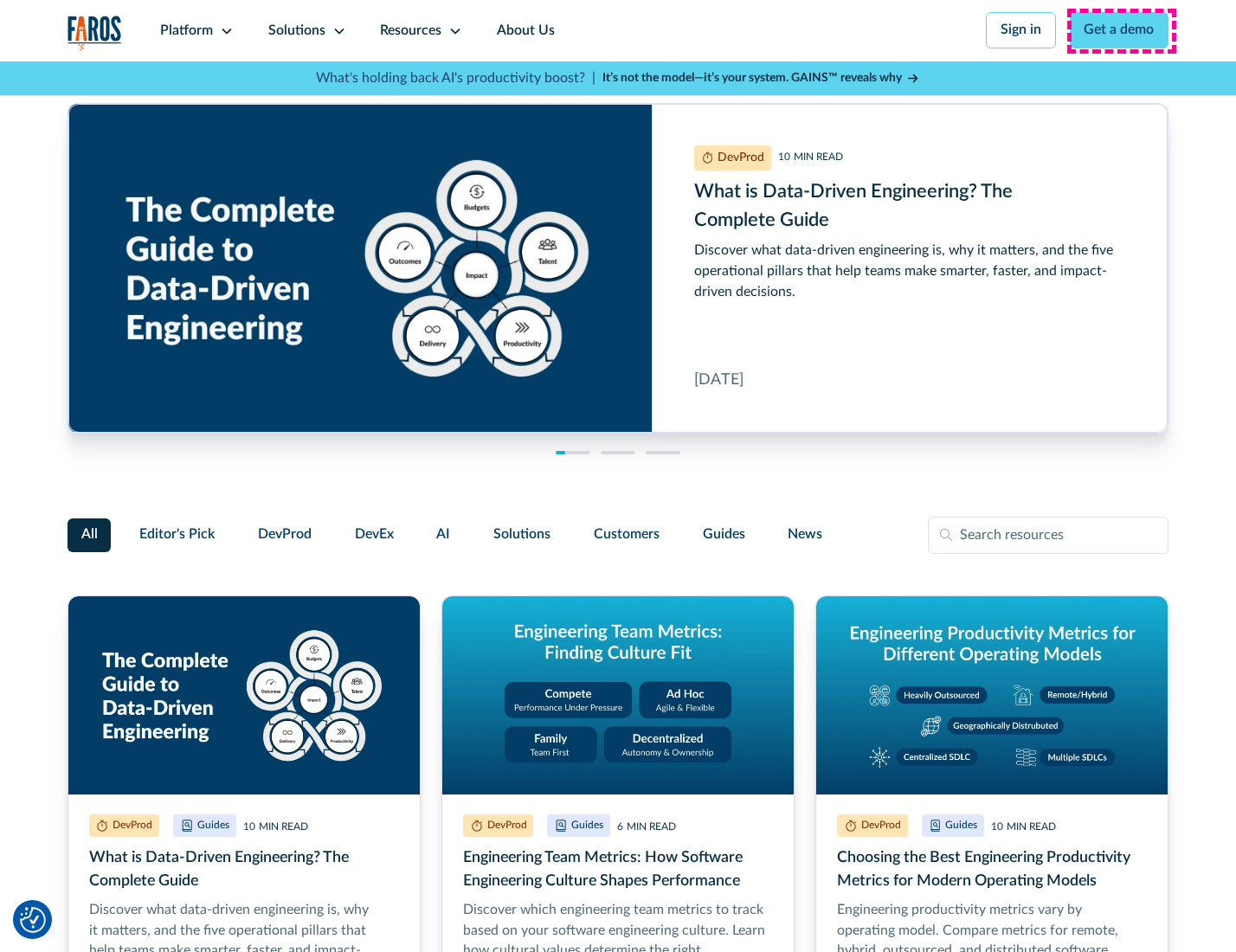
click at [1121, 30] on link "Get a demo" at bounding box center [1120, 30] width 100 height 37
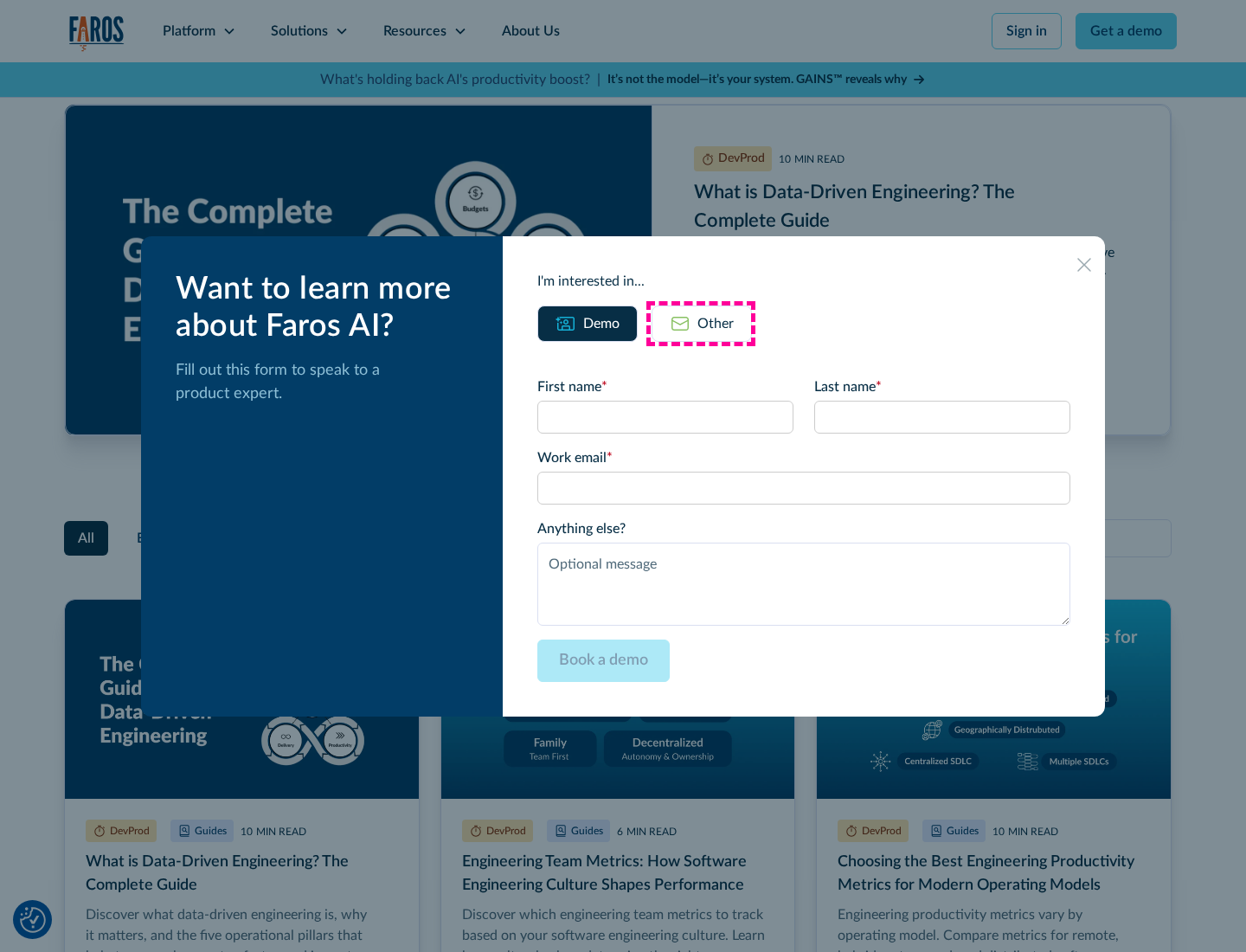
click at [701, 322] on div "Other" at bounding box center [716, 323] width 37 height 21
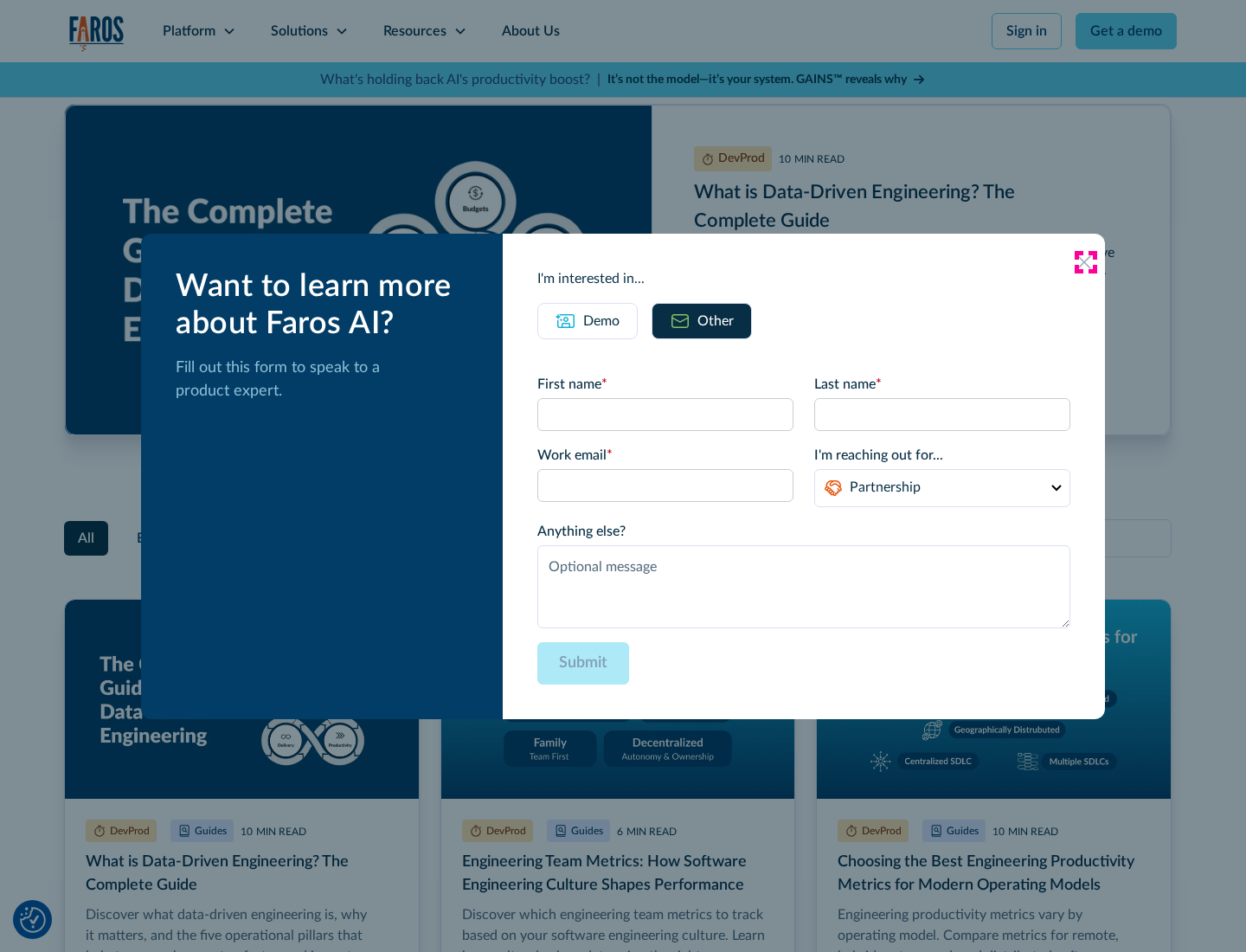
click at [1086, 262] on icon at bounding box center [1085, 263] width 14 height 14
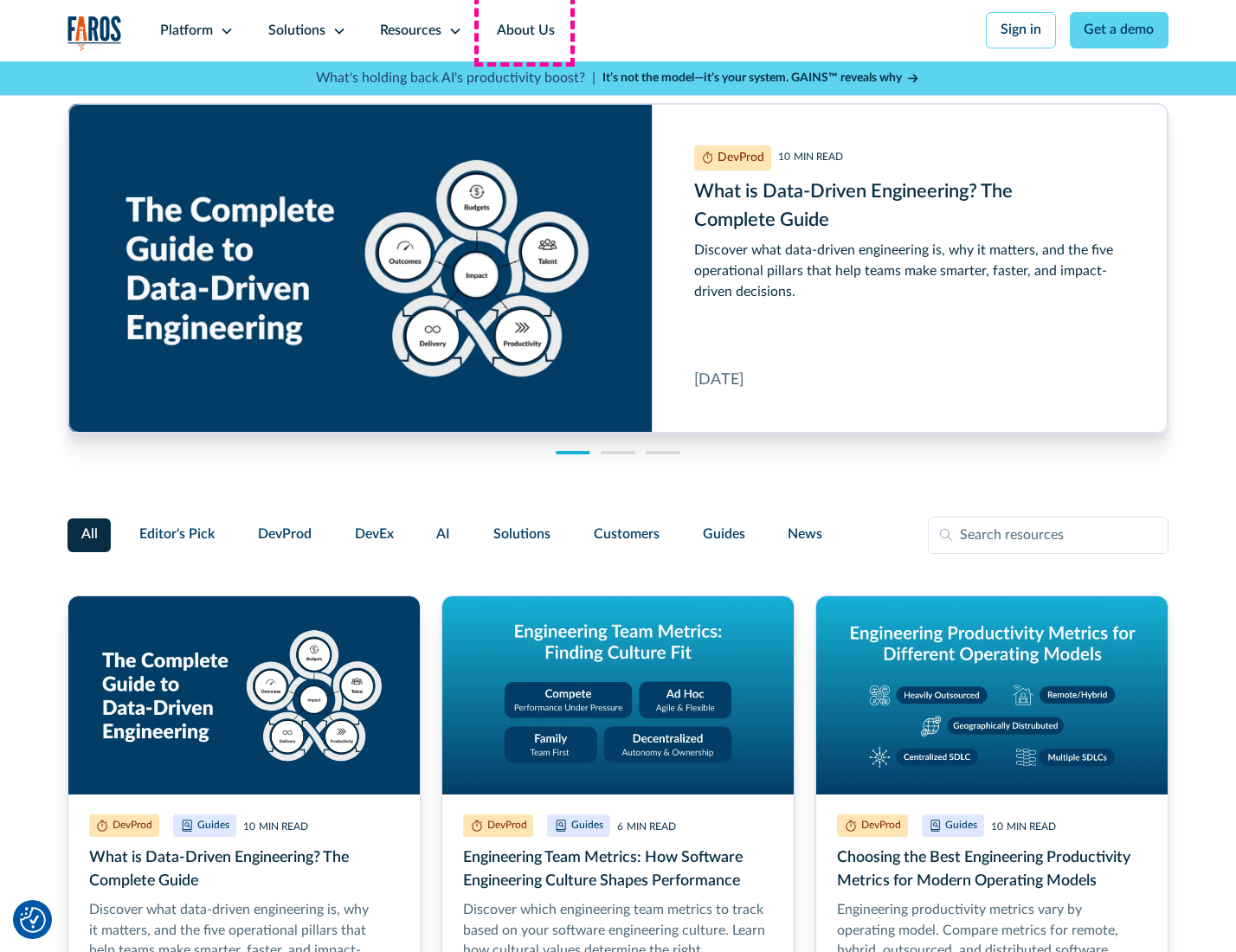
click at [523, 30] on link "About Us" at bounding box center [525, 31] width 93 height 62
